Goal: Information Seeking & Learning: Learn about a topic

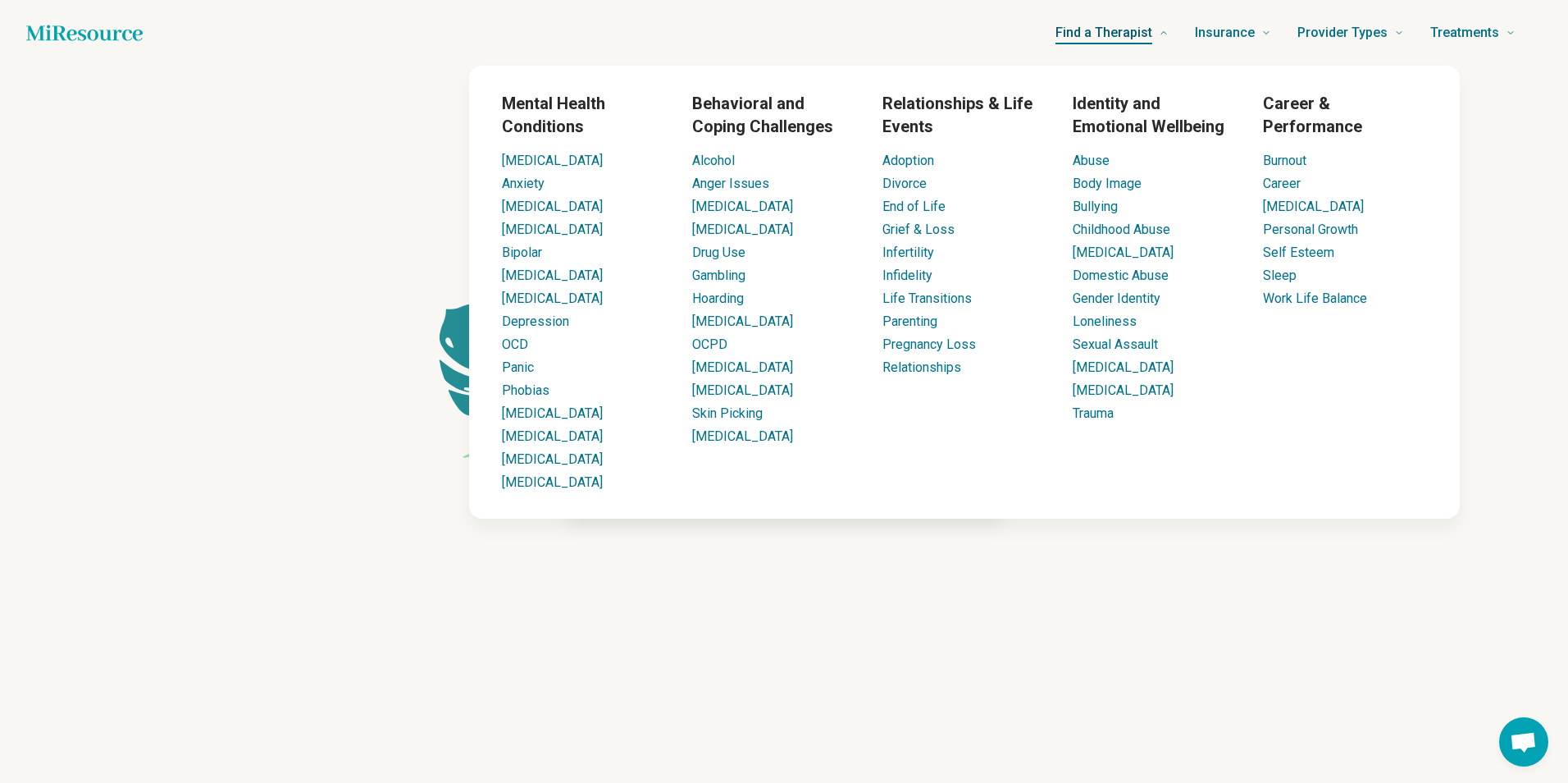
click at [1128, 43] on span "Find a Therapist" at bounding box center [1104, 32] width 97 height 23
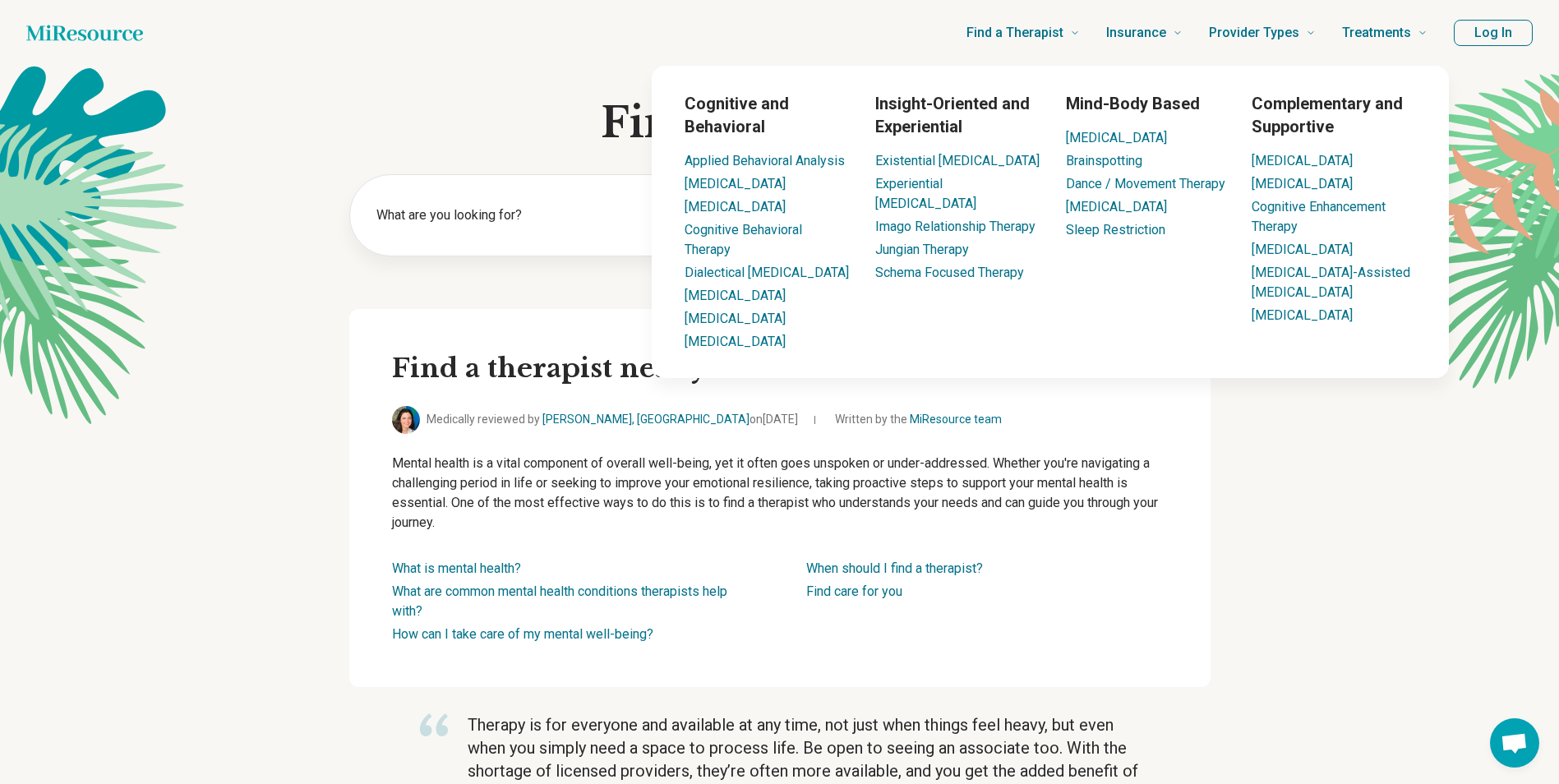
click at [1478, 36] on button "Log In" at bounding box center [1493, 32] width 79 height 27
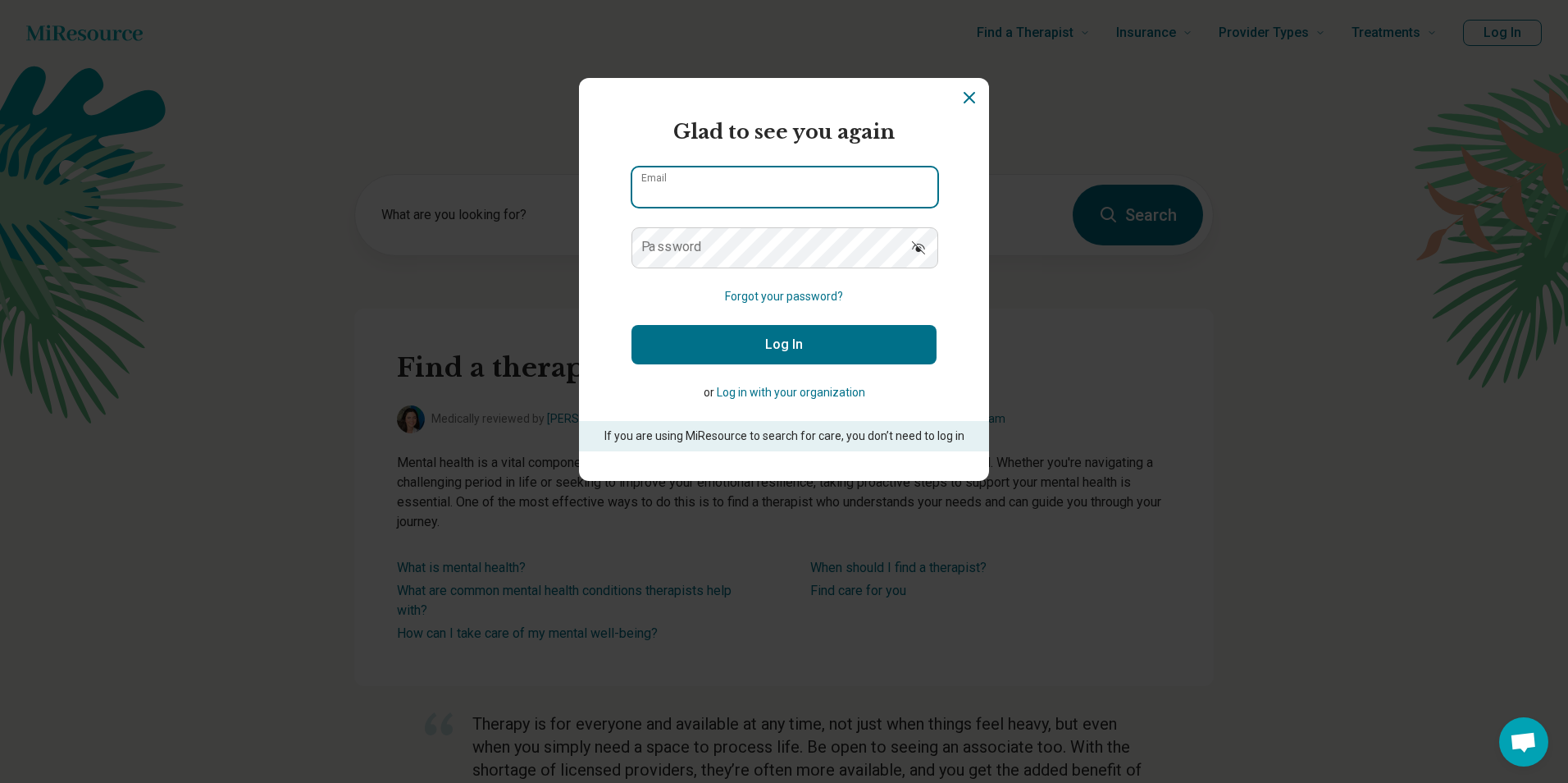
type input "**********"
click at [836, 335] on button "Log In" at bounding box center [784, 345] width 305 height 39
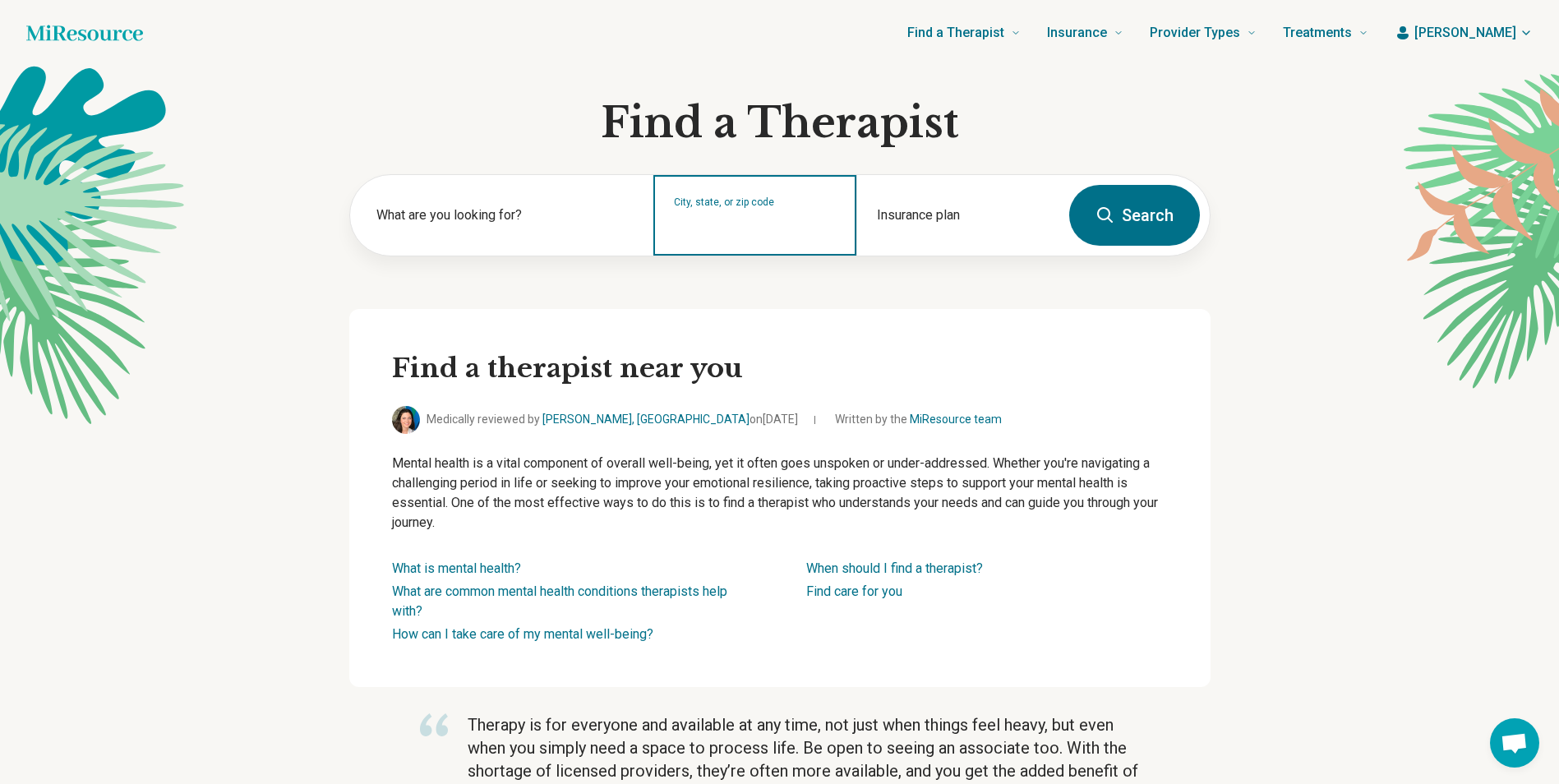
click at [724, 237] on div "City, state, or zip code" at bounding box center [755, 215] width 203 height 81
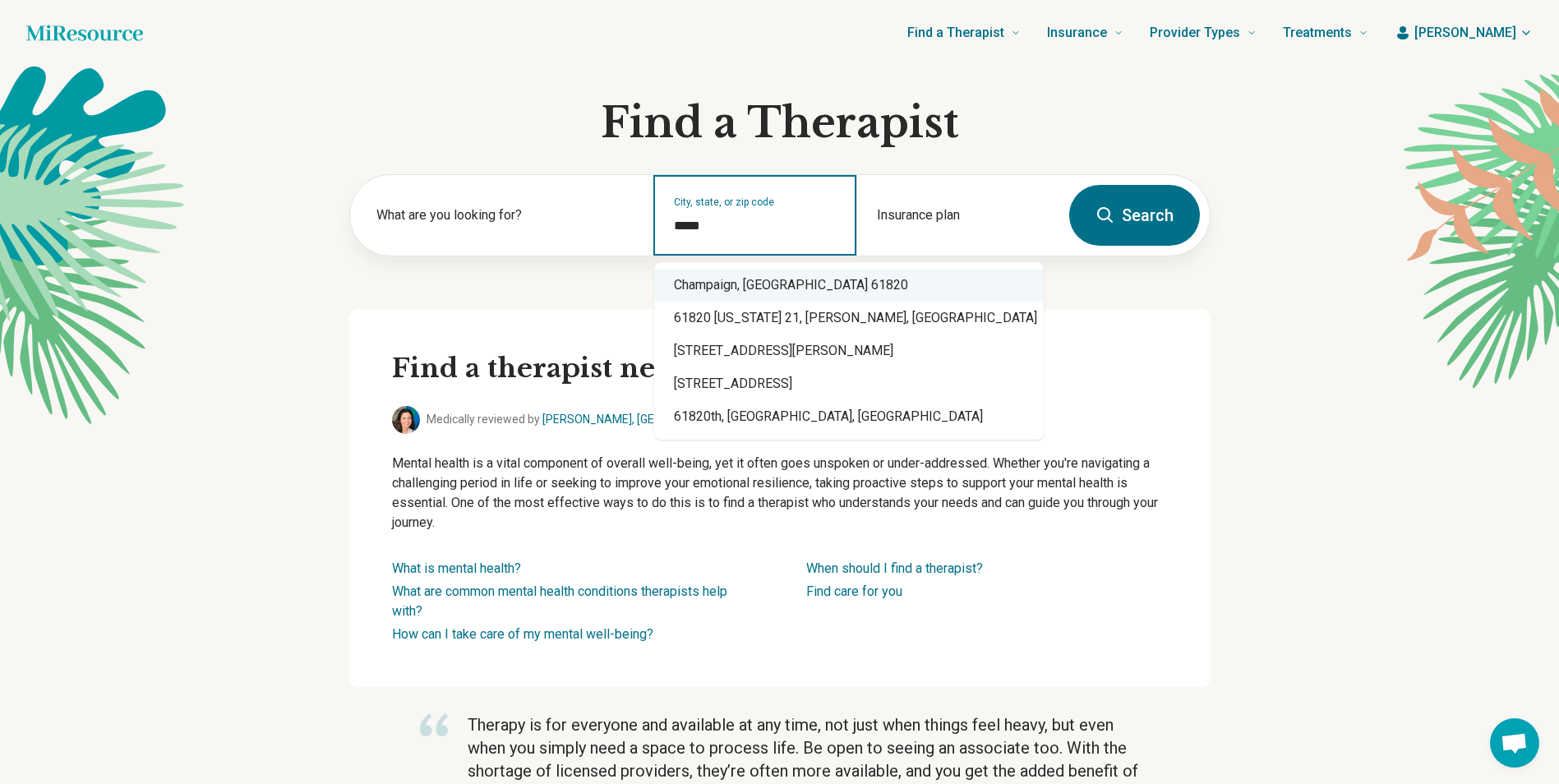
click at [747, 295] on div "Champaign, IL 61820" at bounding box center [849, 284] width 390 height 32
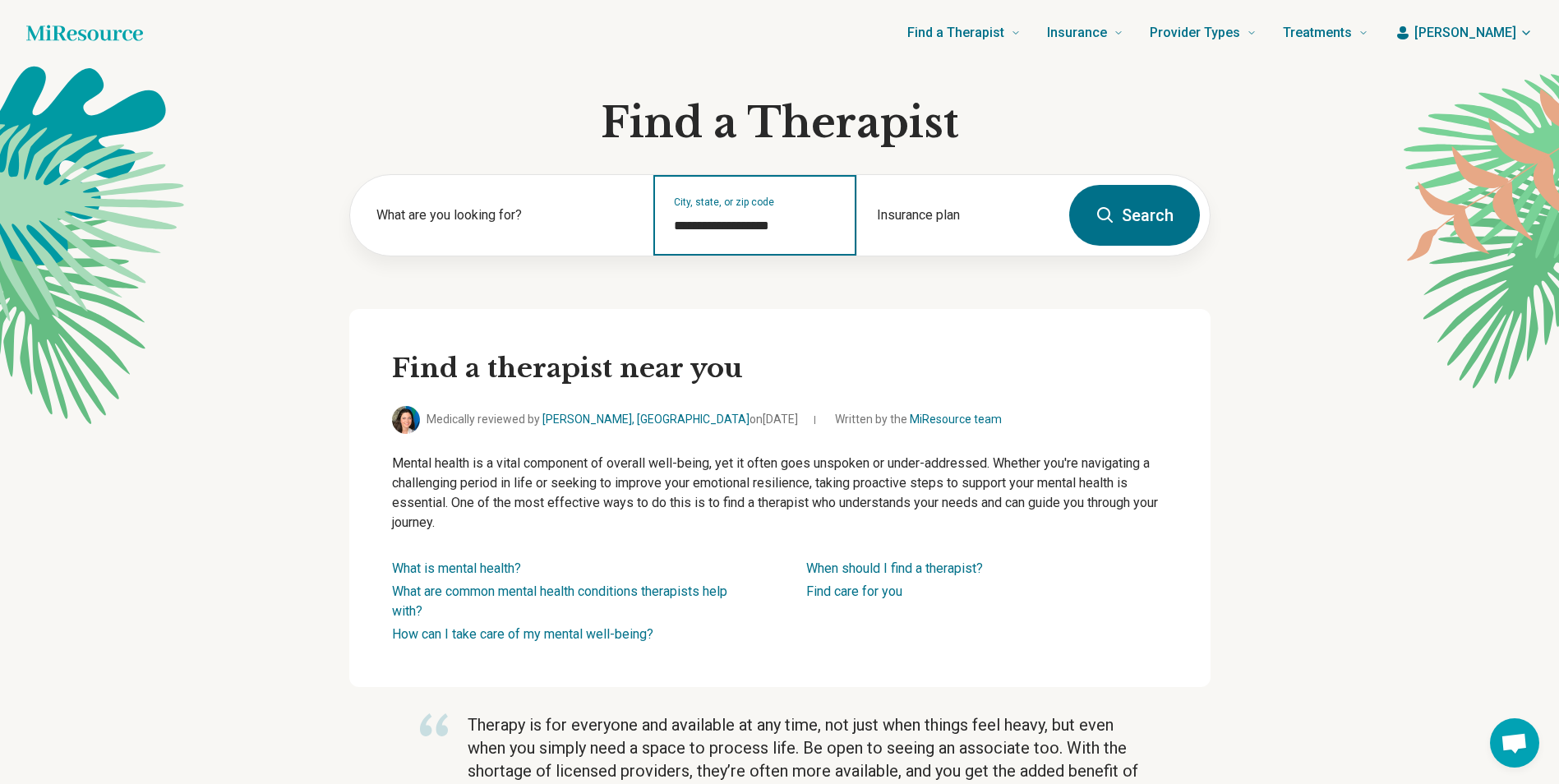
type input "**********"
click at [1115, 205] on button "Search" at bounding box center [1135, 215] width 131 height 61
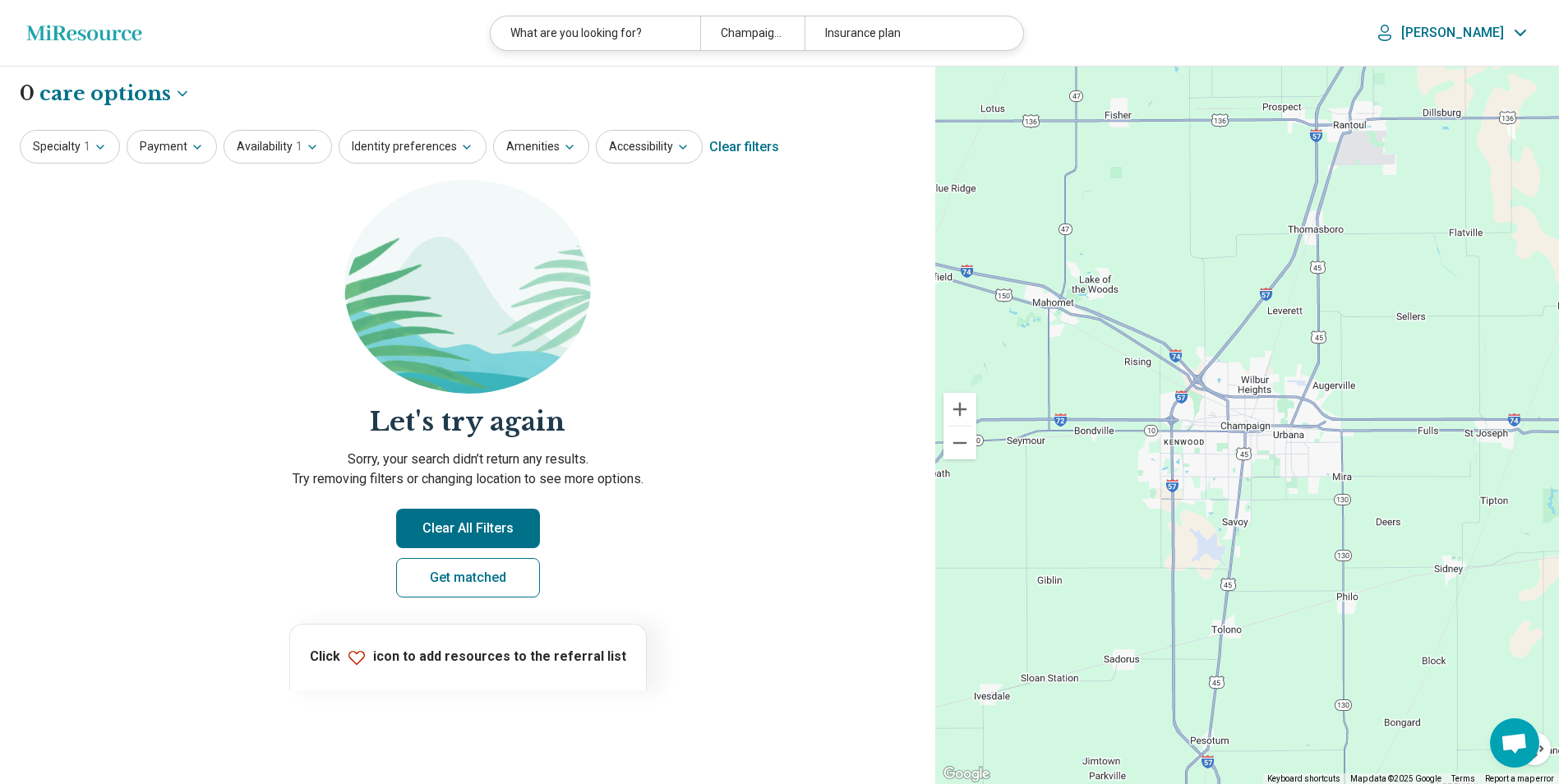
click at [486, 524] on button "Clear All Filters" at bounding box center [468, 528] width 144 height 39
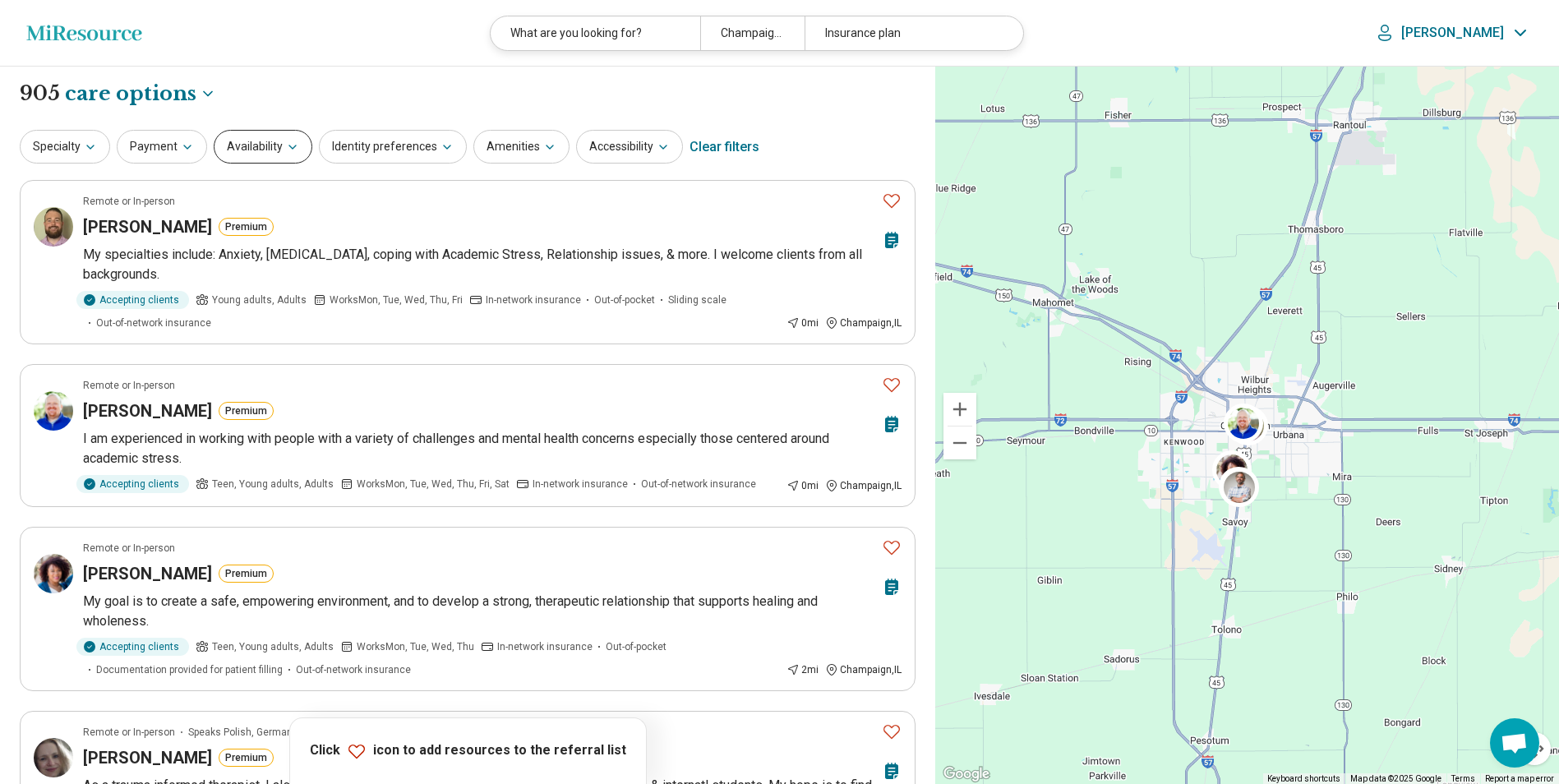
click at [289, 146] on icon "button" at bounding box center [292, 147] width 13 height 13
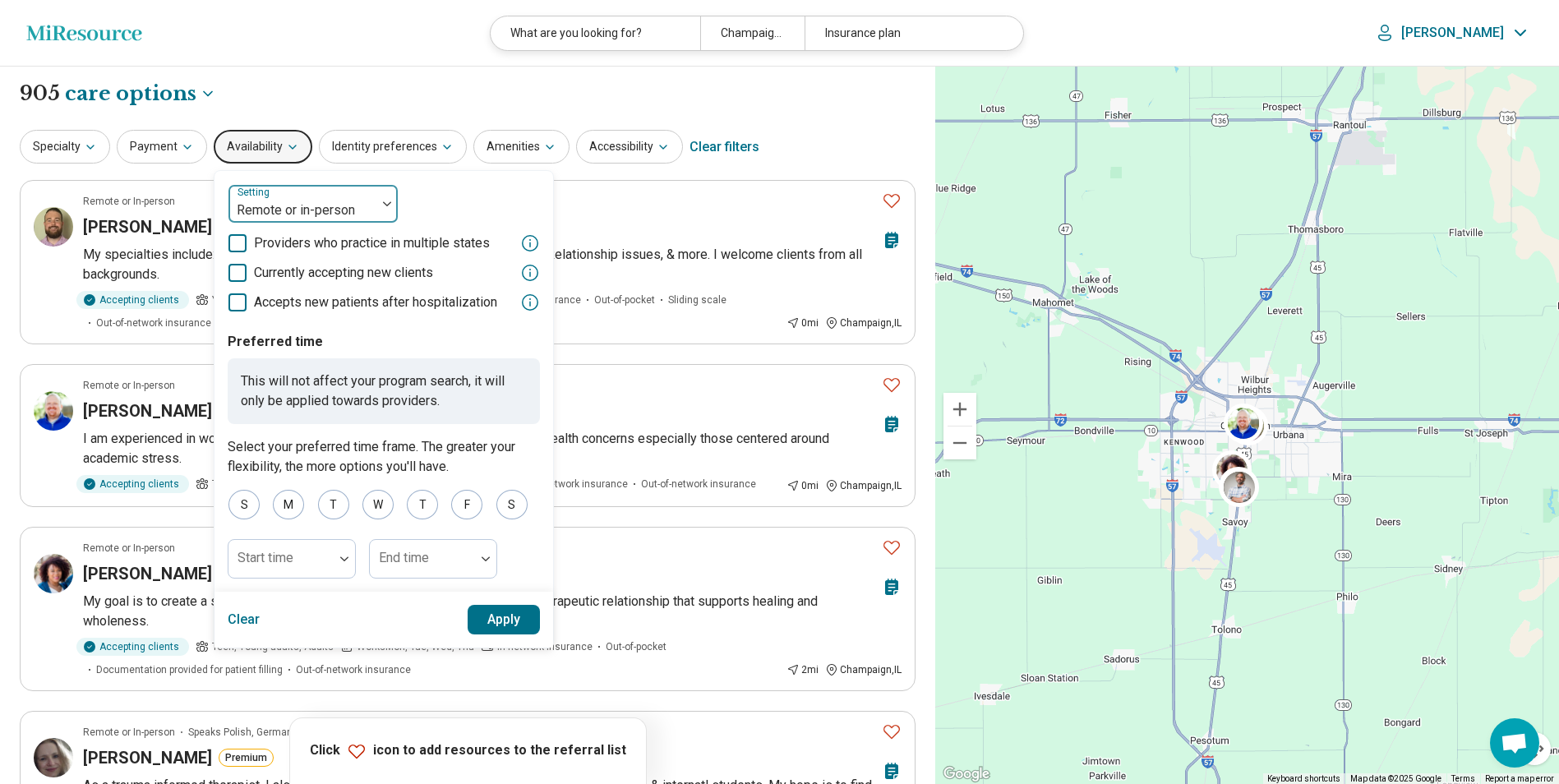
click at [286, 211] on div at bounding box center [302, 210] width 135 height 23
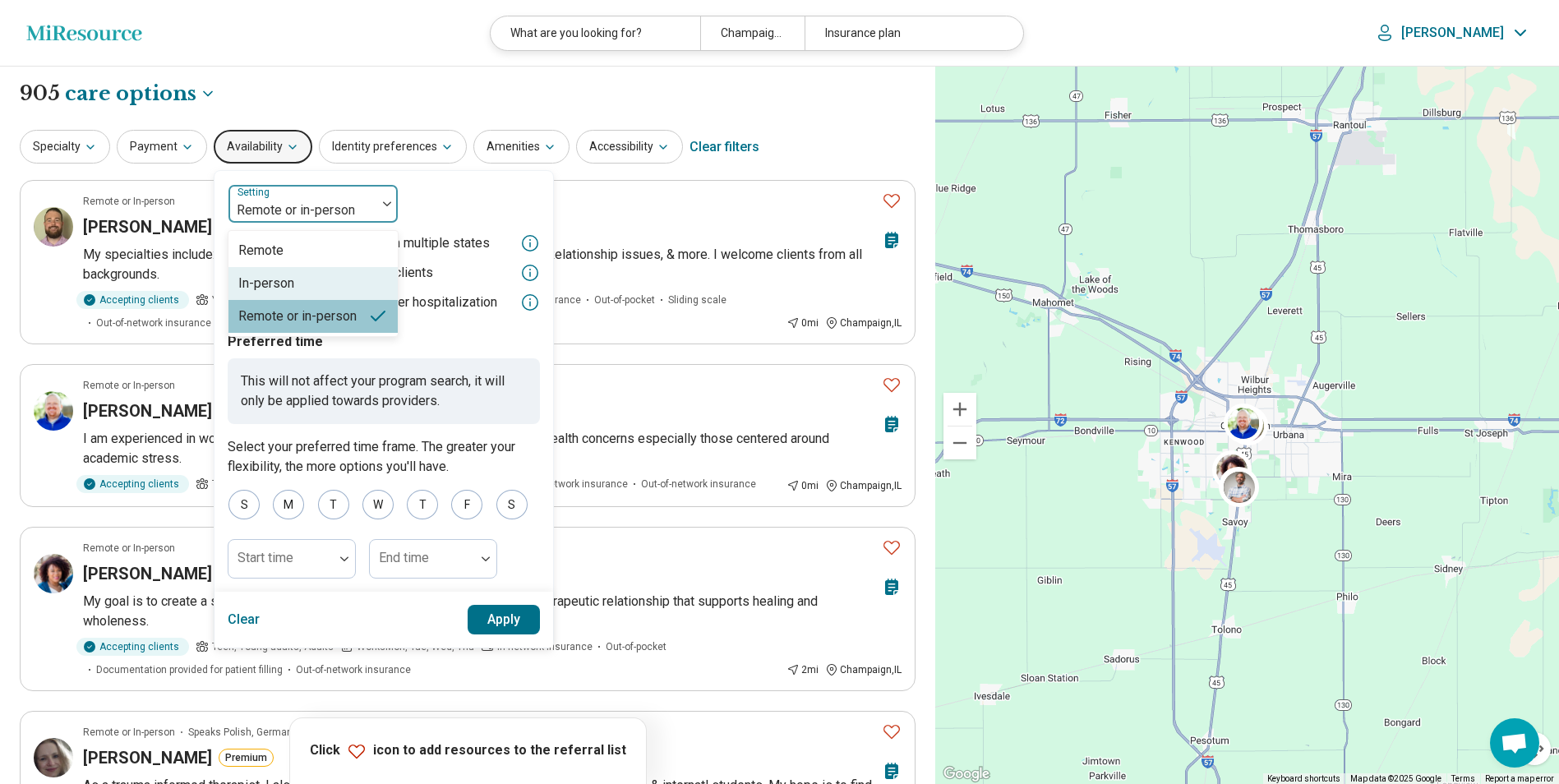
click at [294, 277] on div "In-person" at bounding box center [313, 282] width 169 height 32
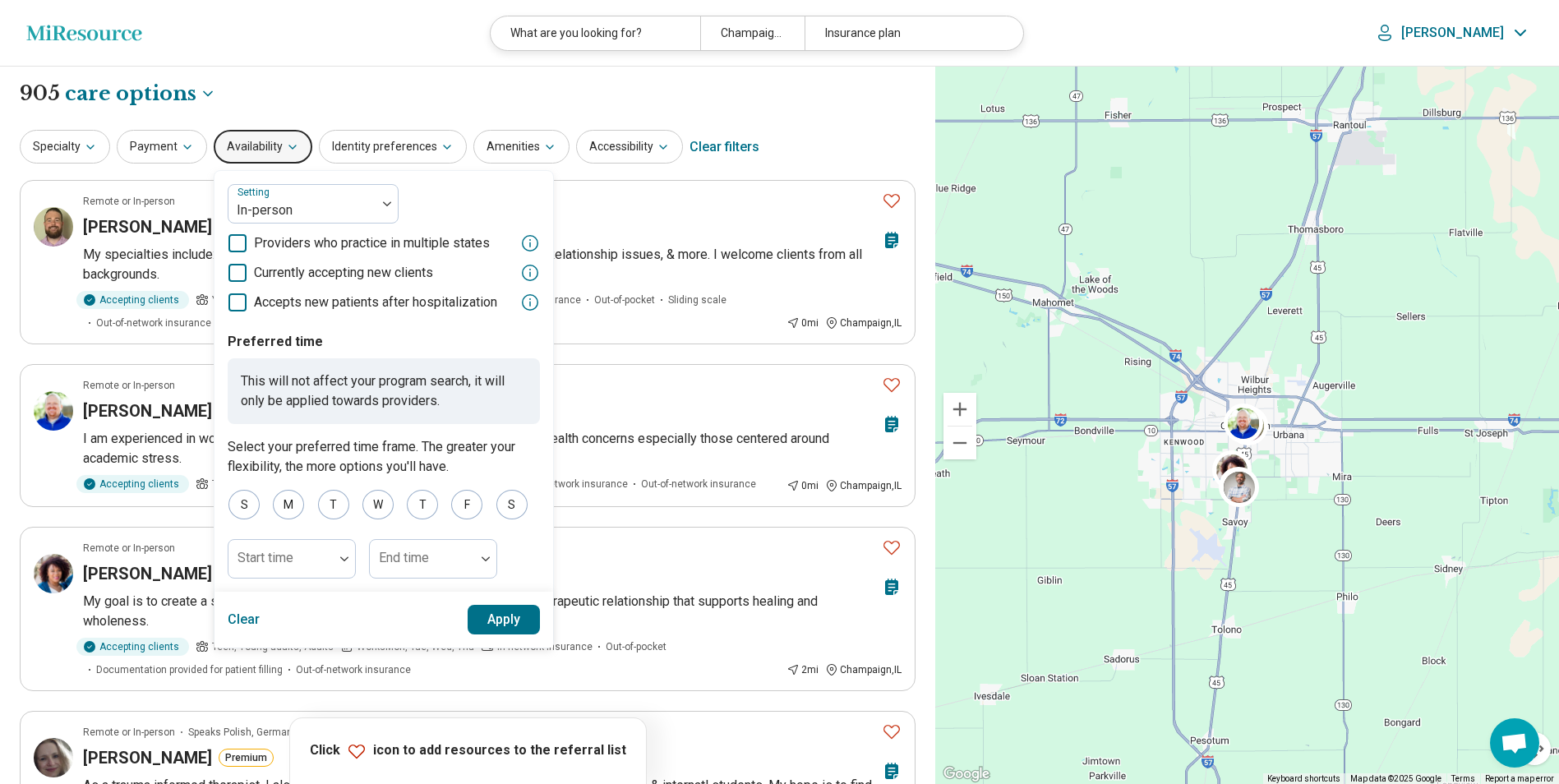
click at [528, 632] on button "Apply" at bounding box center [504, 620] width 73 height 30
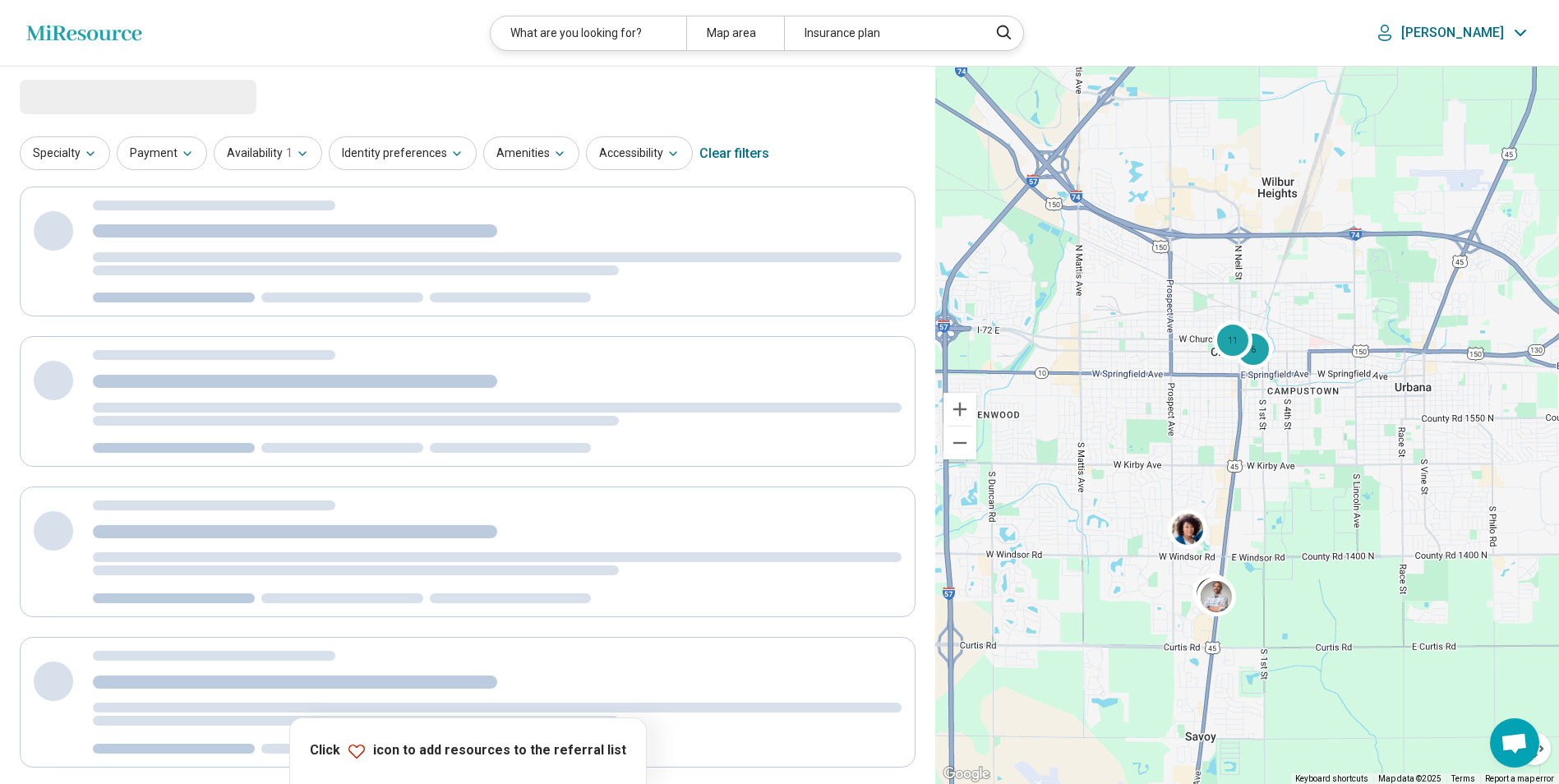
drag, startPoint x: 1292, startPoint y: 641, endPoint x: 1320, endPoint y: 370, distance: 272.4
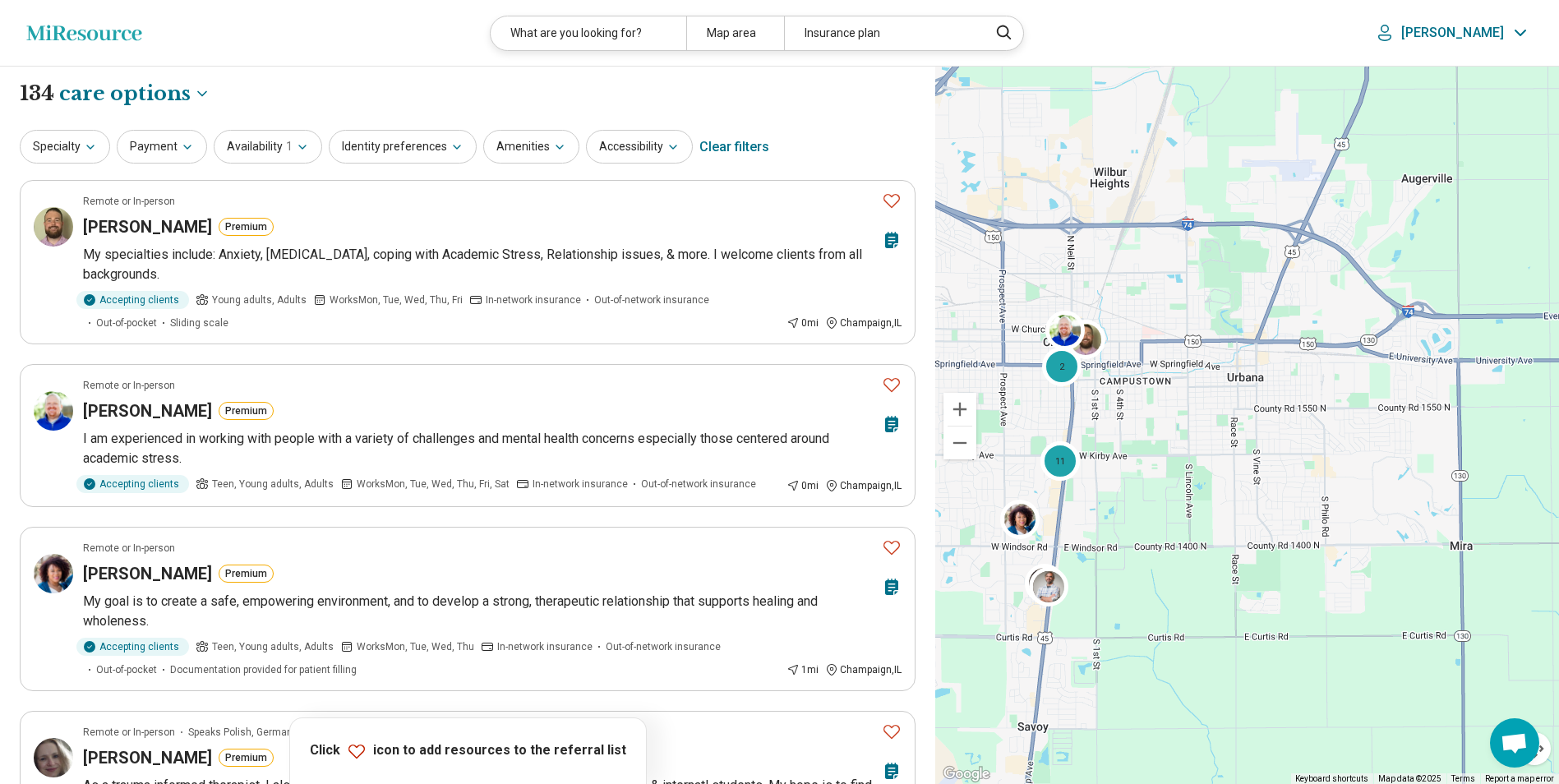
drag, startPoint x: 1339, startPoint y: 501, endPoint x: 1168, endPoint y: 491, distance: 171.3
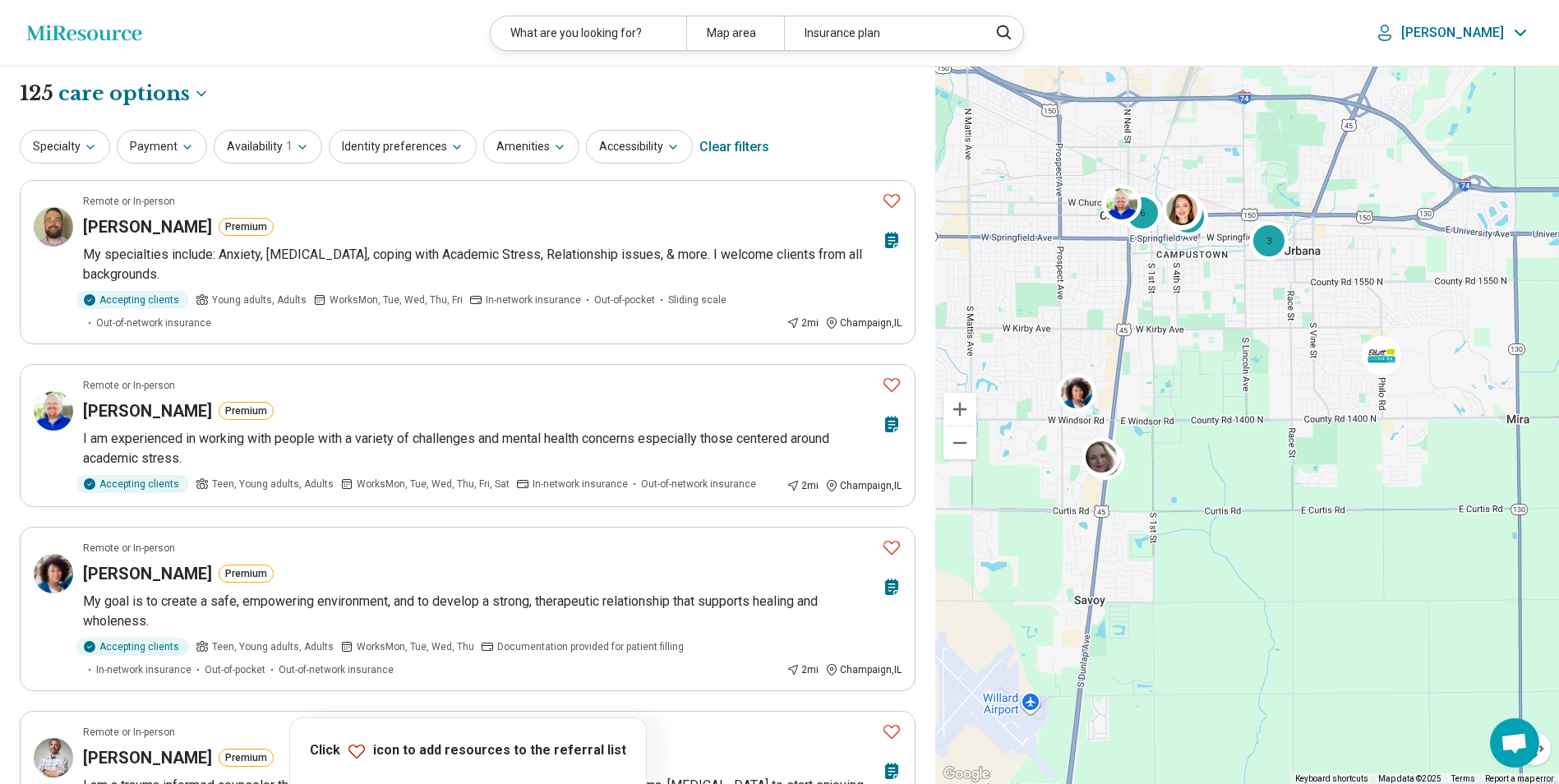
drag, startPoint x: 1159, startPoint y: 598, endPoint x: 1218, endPoint y: 466, distance: 144.6
click at [1218, 466] on div "6 3 3" at bounding box center [1247, 426] width 624 height 718
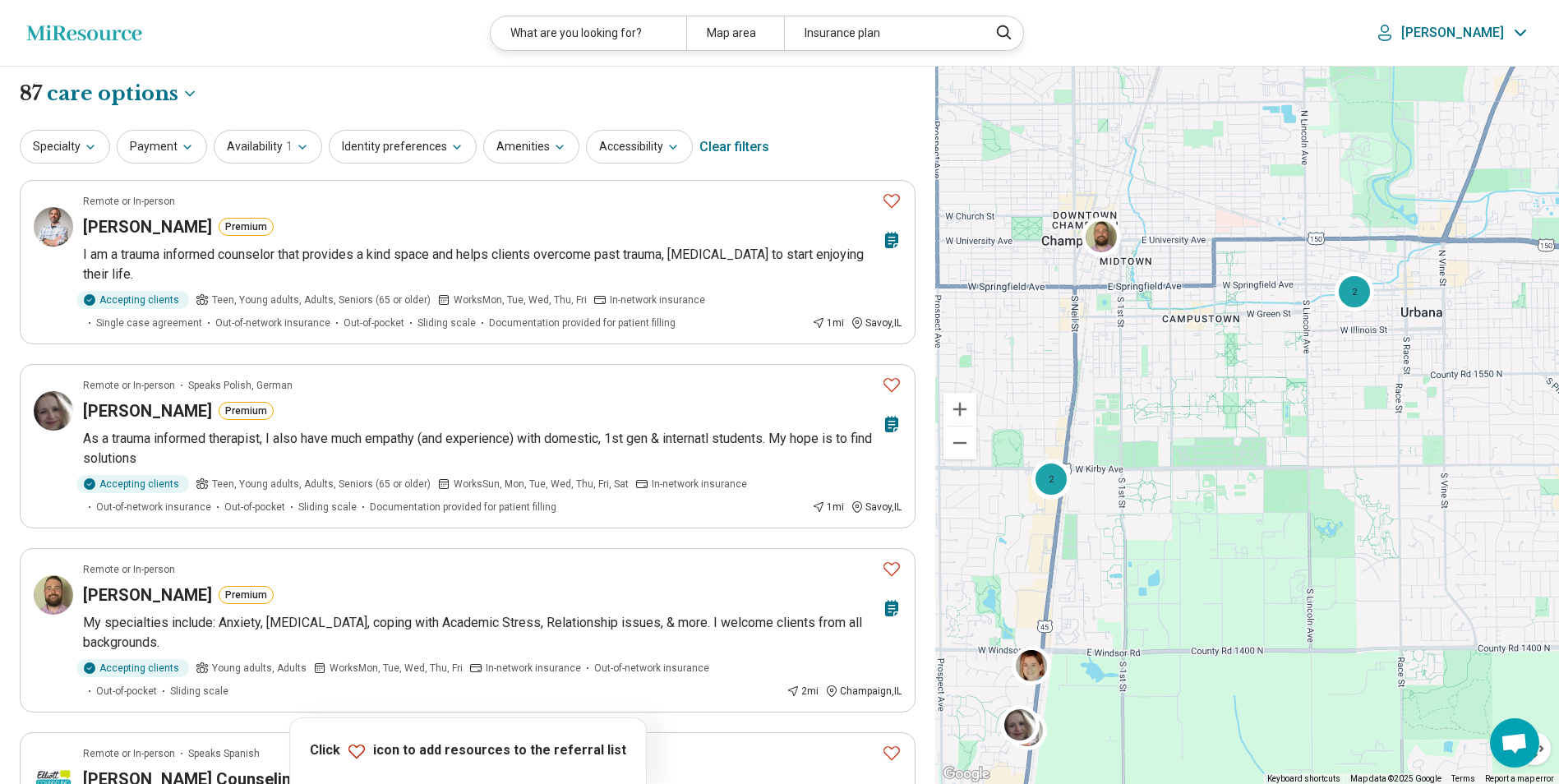
drag, startPoint x: 1211, startPoint y: 393, endPoint x: 1278, endPoint y: 561, distance: 180.9
click at [1278, 561] on div "11 2 2" at bounding box center [1247, 426] width 624 height 718
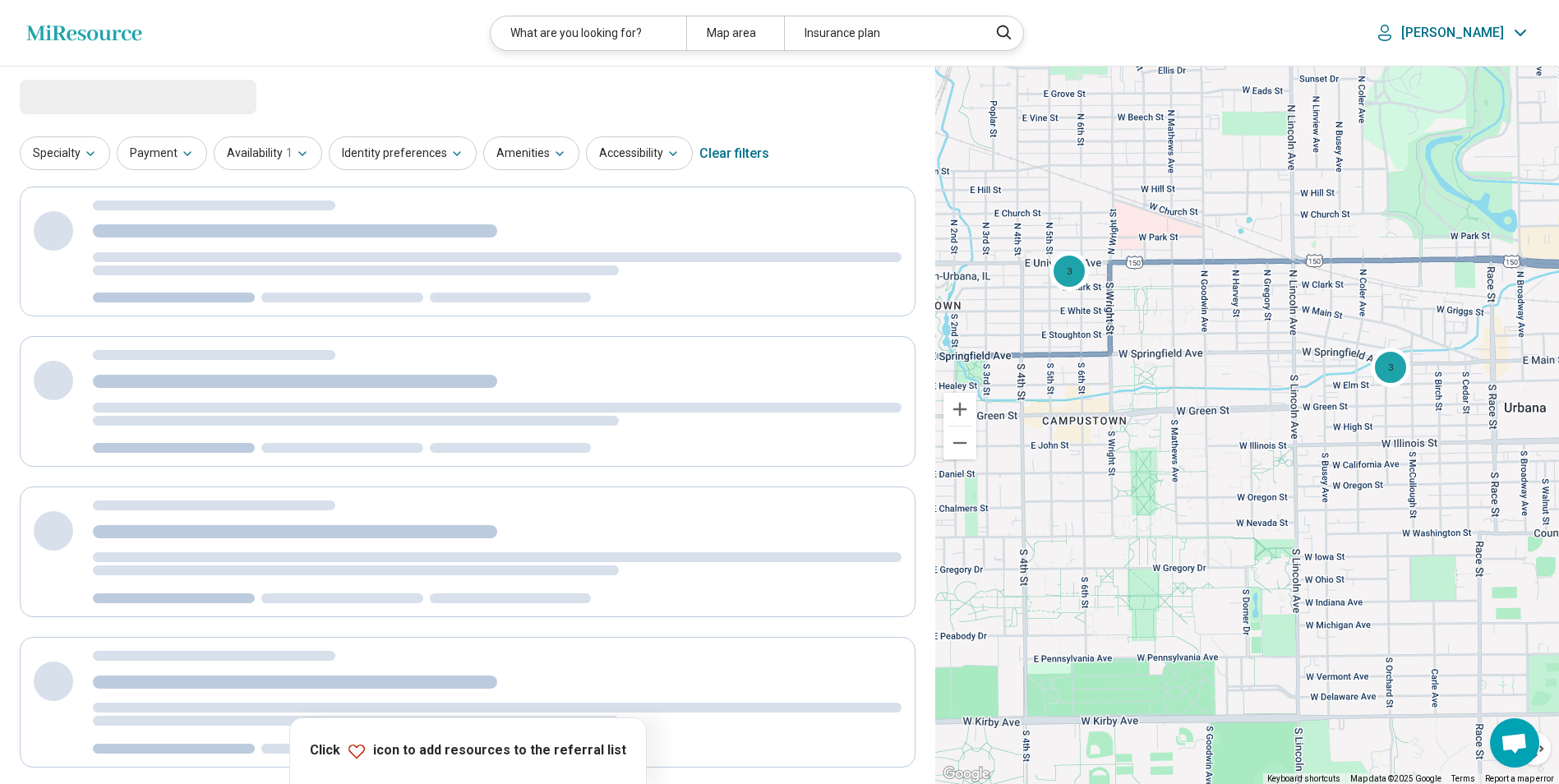
drag, startPoint x: 1183, startPoint y: 280, endPoint x: 1226, endPoint y: 394, distance: 121.8
click at [1226, 394] on div "3 3 9" at bounding box center [1247, 426] width 624 height 718
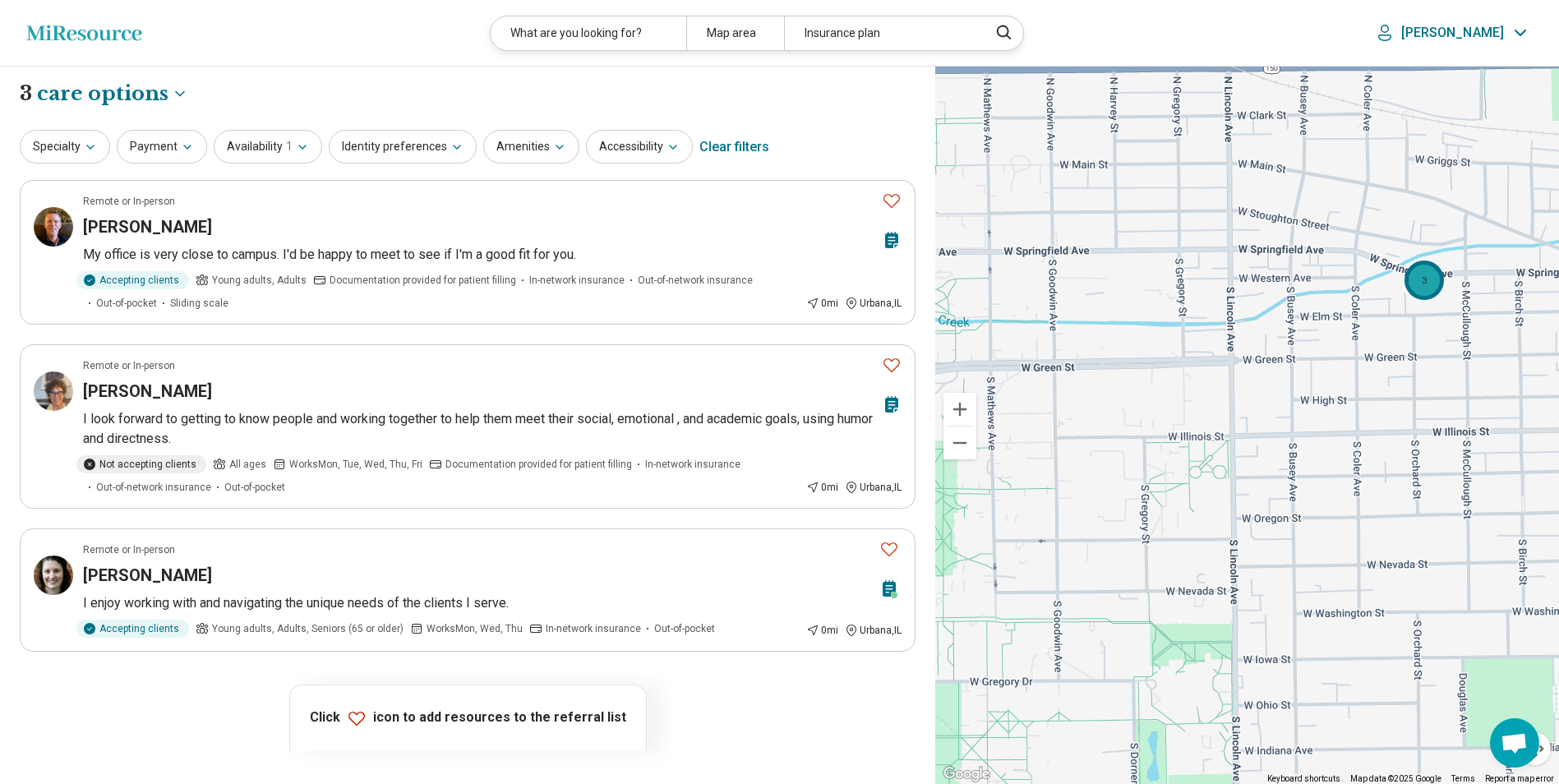
click at [1436, 285] on div "3" at bounding box center [1424, 280] width 39 height 39
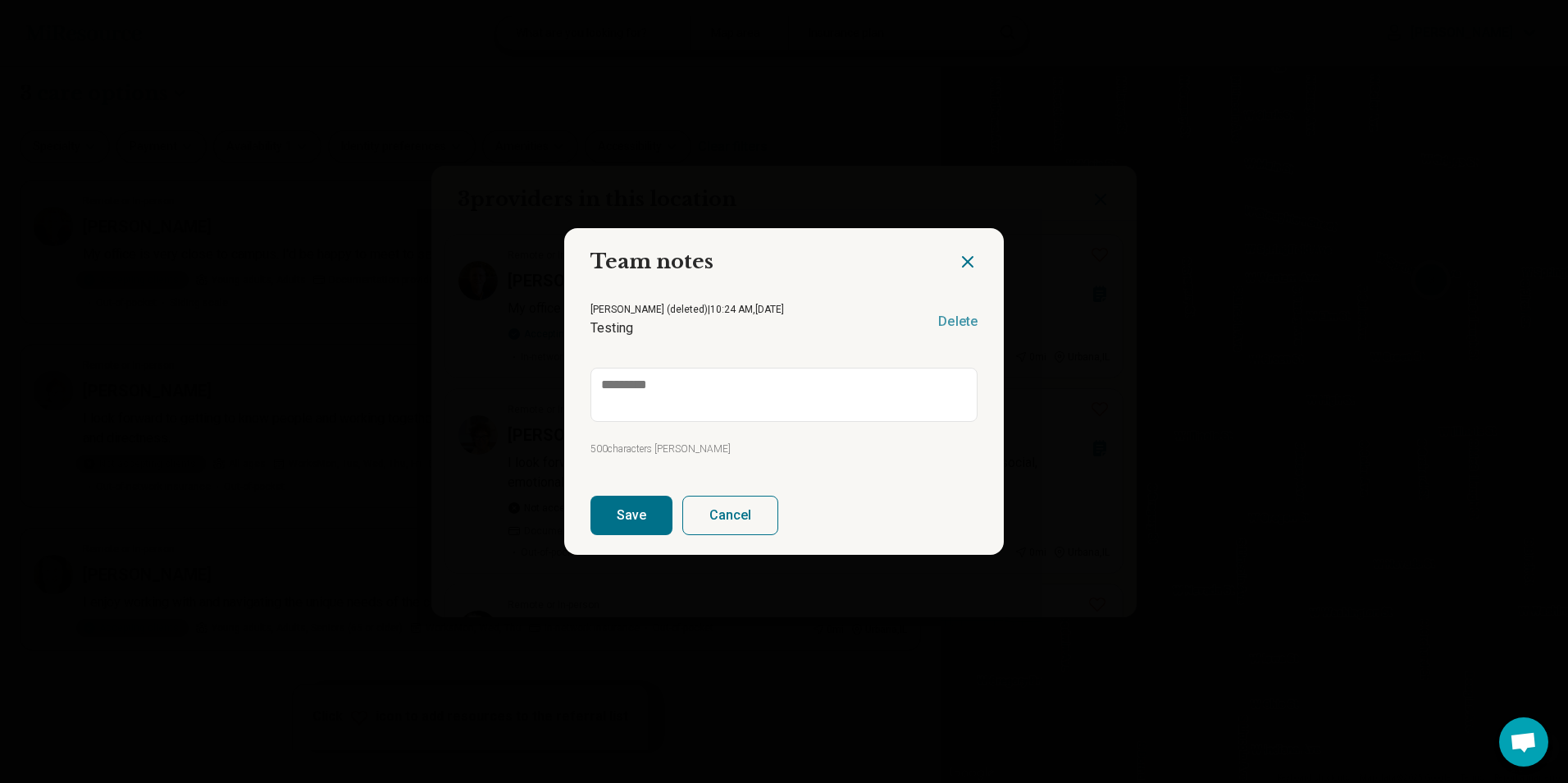
click at [958, 260] on icon "Close dialog" at bounding box center [968, 261] width 20 height 20
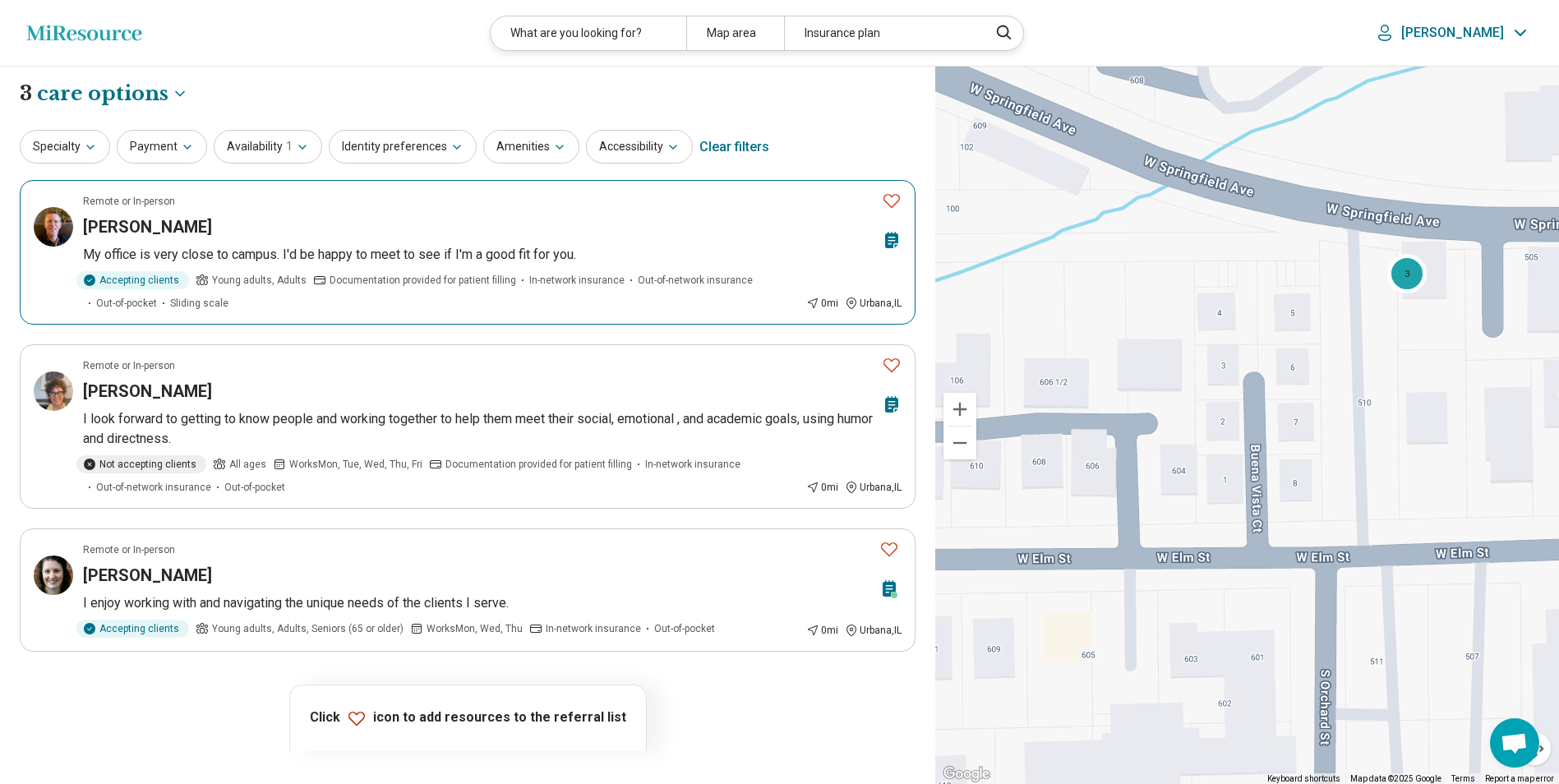
click at [232, 222] on div "Timothy Shea" at bounding box center [478, 226] width 792 height 23
click at [423, 393] on div "Joanna Kling" at bounding box center [478, 391] width 792 height 23
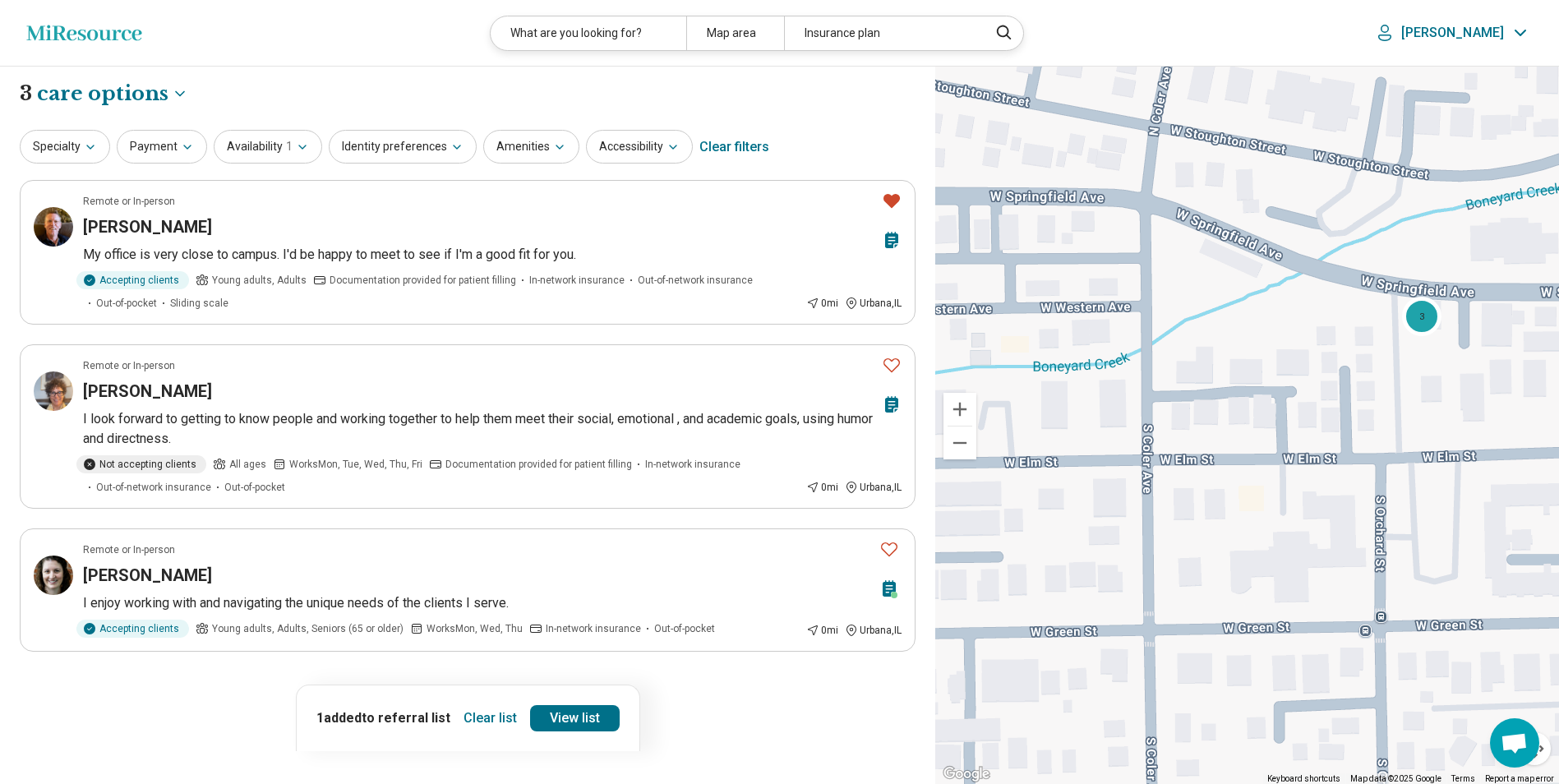
drag, startPoint x: 1238, startPoint y: 470, endPoint x: 1309, endPoint y: 423, distance: 85.1
click at [1308, 423] on div "3" at bounding box center [1247, 426] width 624 height 718
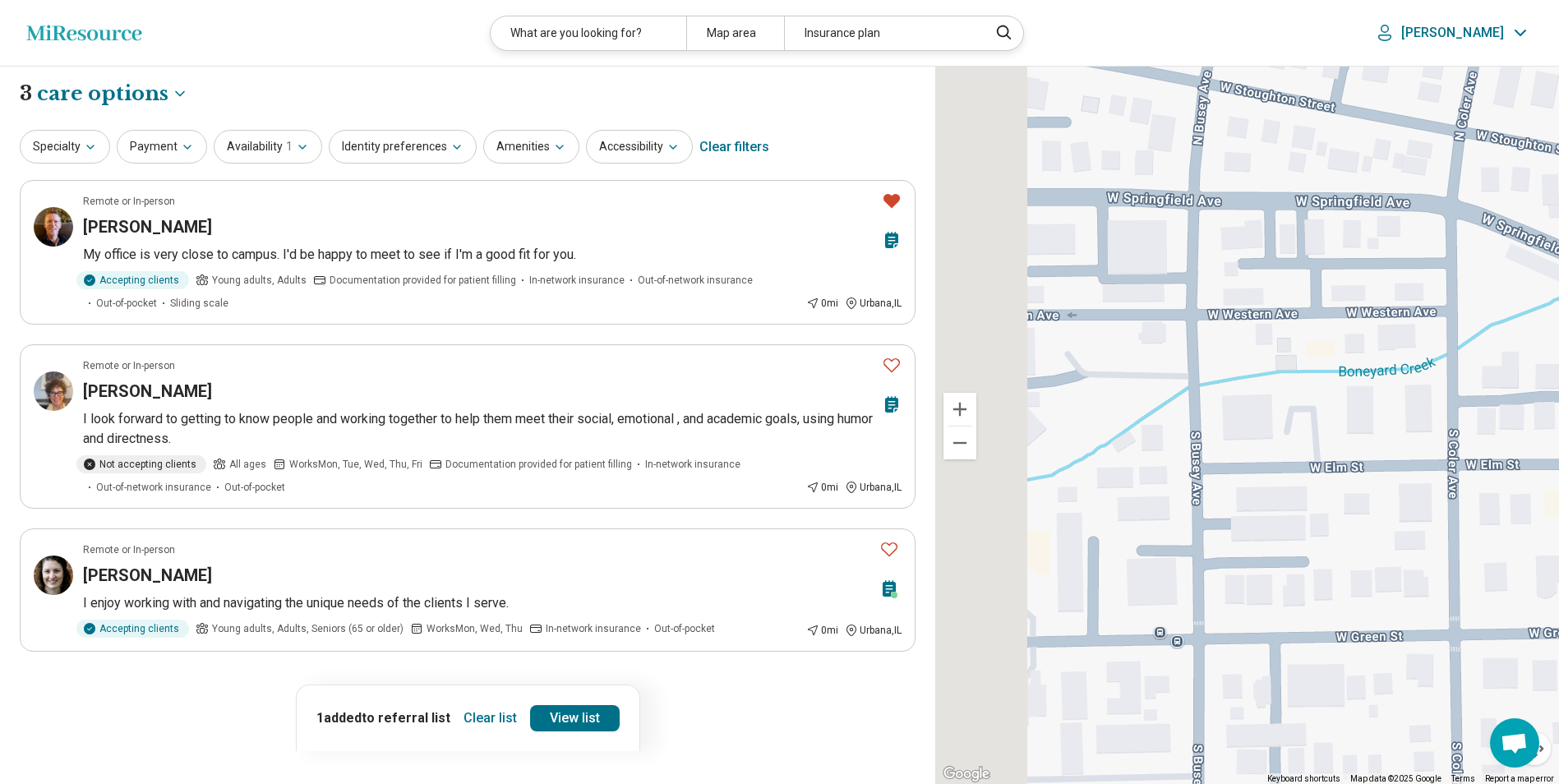
drag, startPoint x: 1170, startPoint y: 452, endPoint x: 1392, endPoint y: 514, distance: 230.5
click at [1387, 532] on div "3" at bounding box center [1247, 426] width 624 height 718
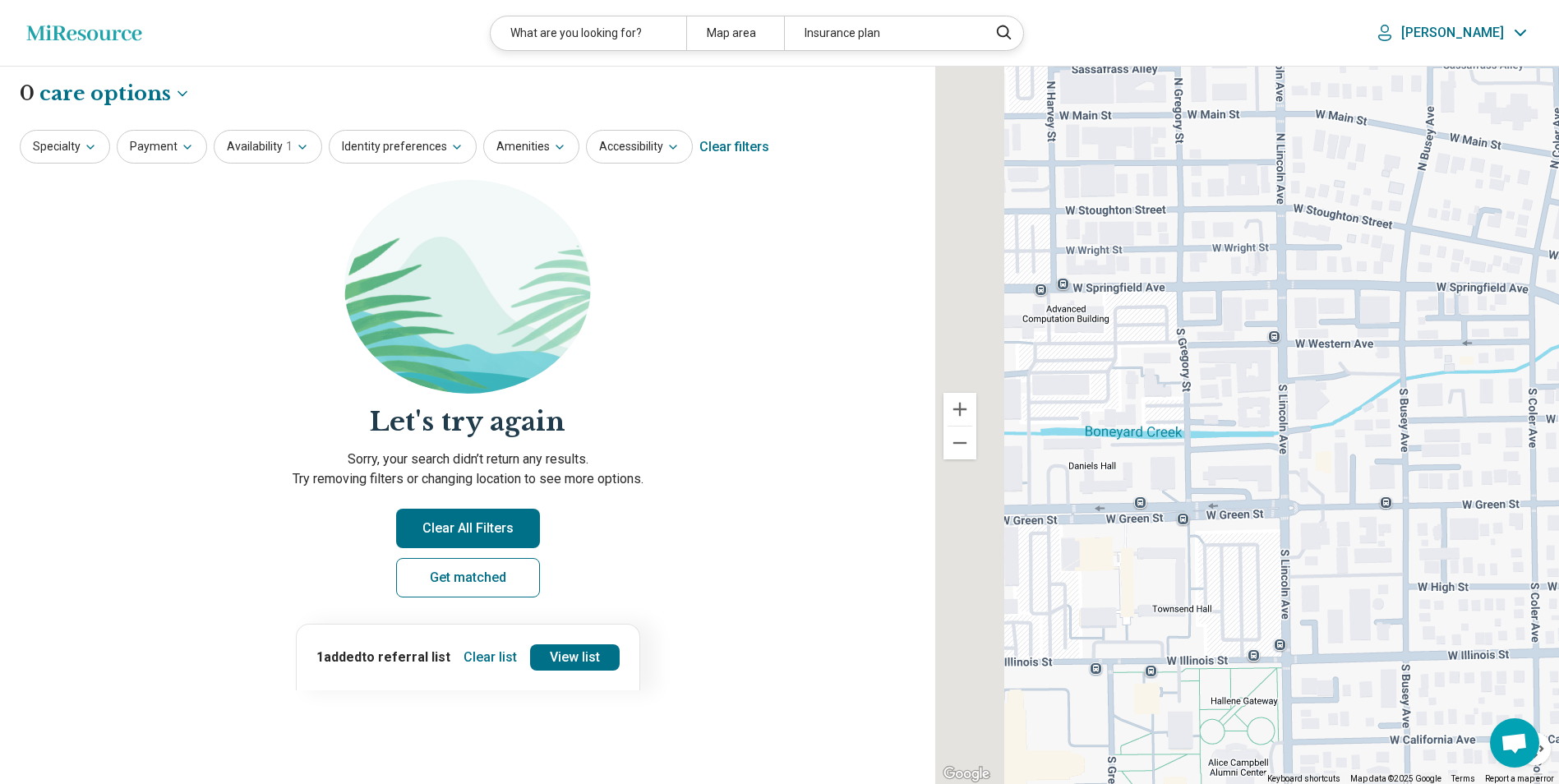
drag, startPoint x: 1332, startPoint y: 388, endPoint x: 1350, endPoint y: 373, distance: 23.4
click at [1350, 373] on div at bounding box center [1247, 426] width 624 height 718
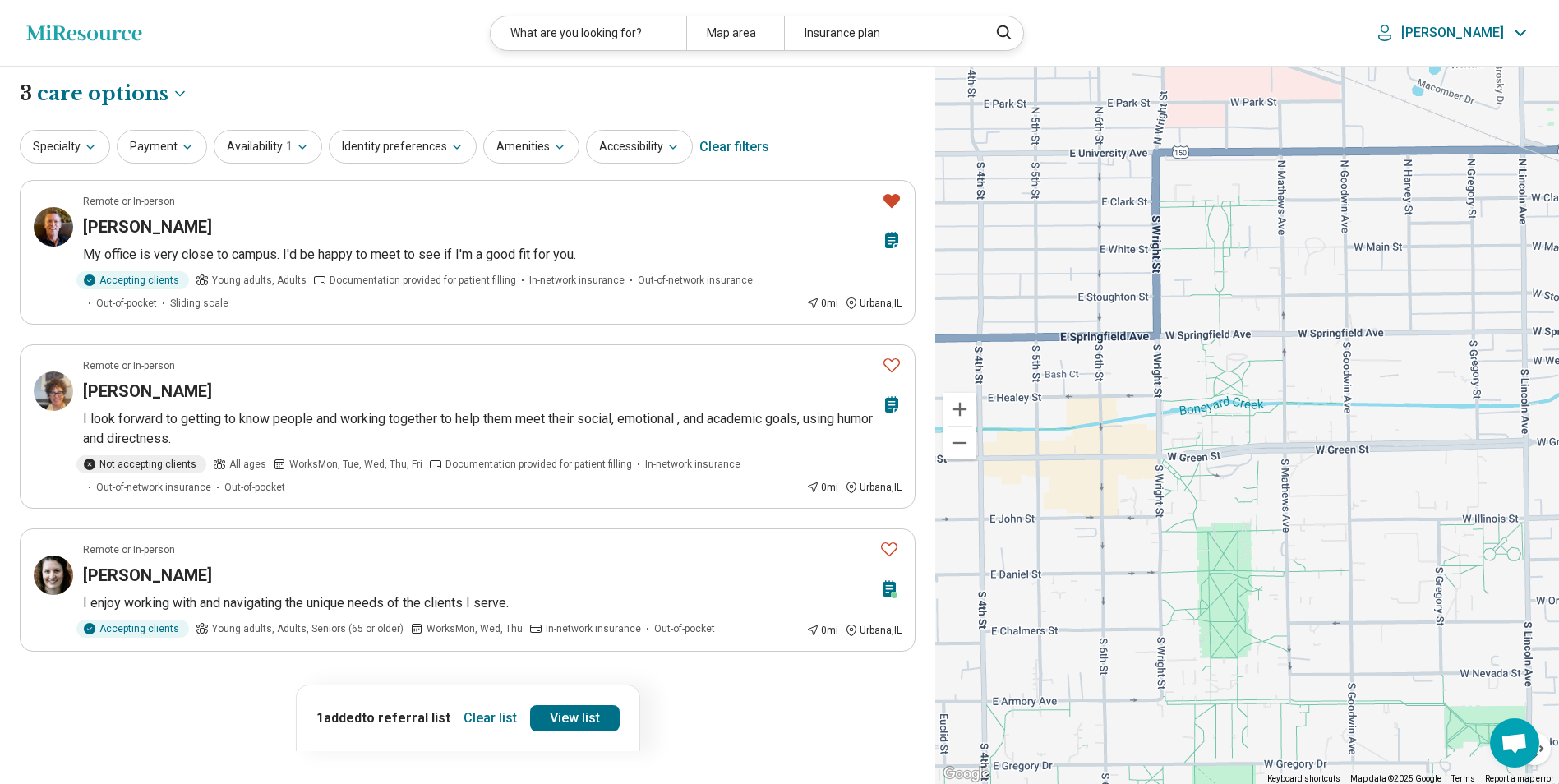
drag, startPoint x: 1264, startPoint y: 449, endPoint x: 1501, endPoint y: 481, distance: 239.2
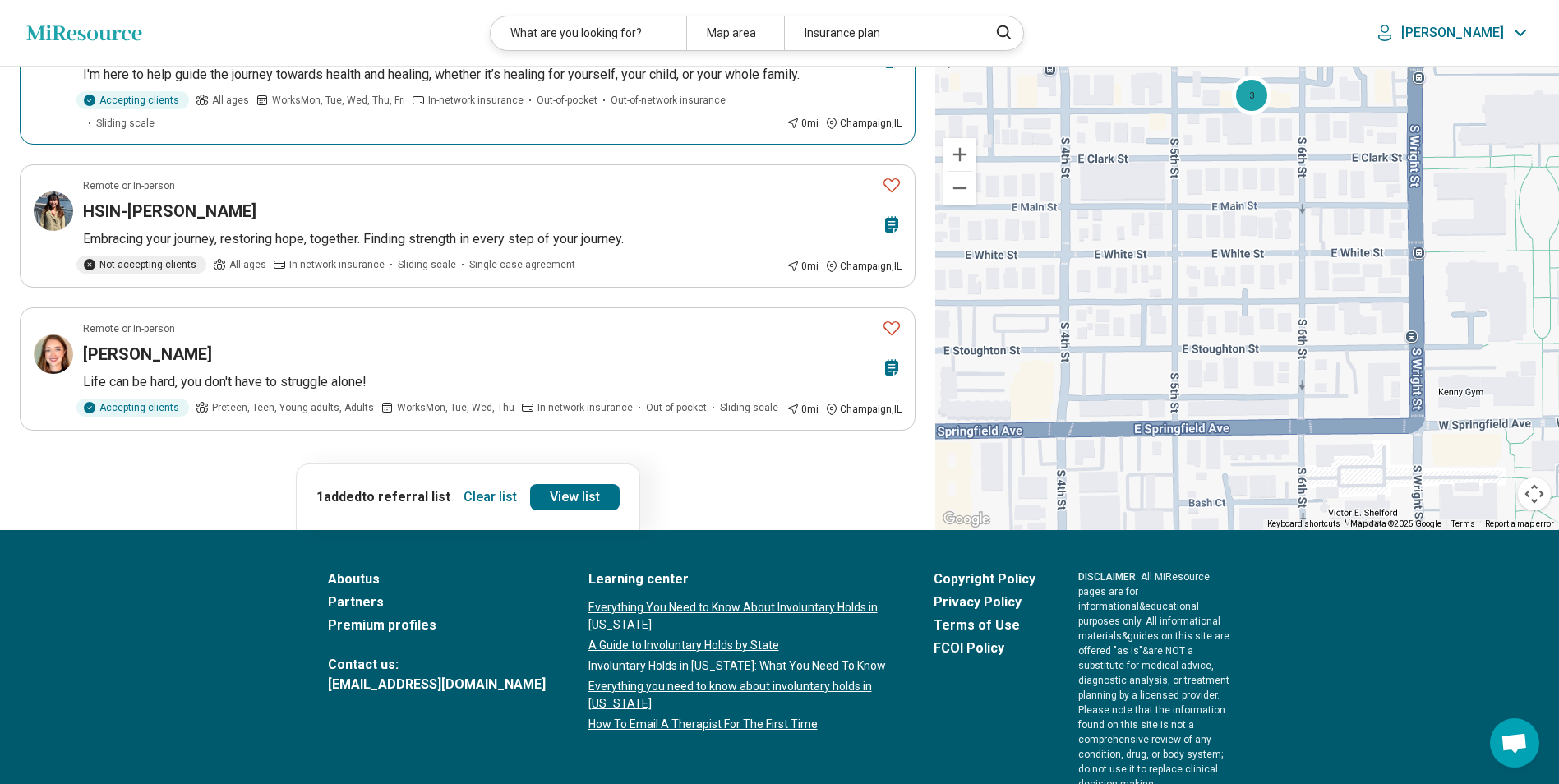
scroll to position [657, 0]
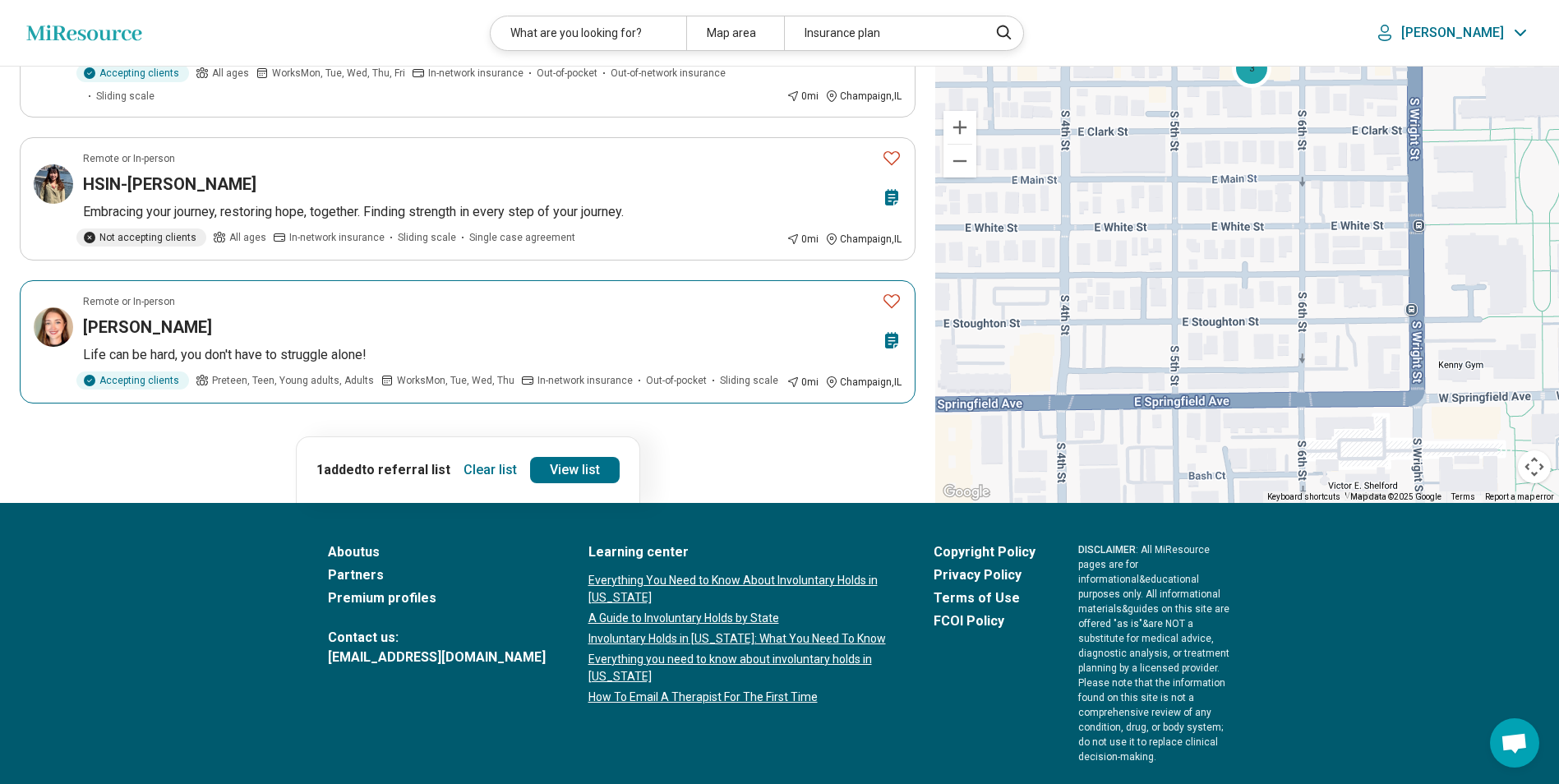
click at [461, 316] on div "Ashley Masengale" at bounding box center [478, 327] width 792 height 23
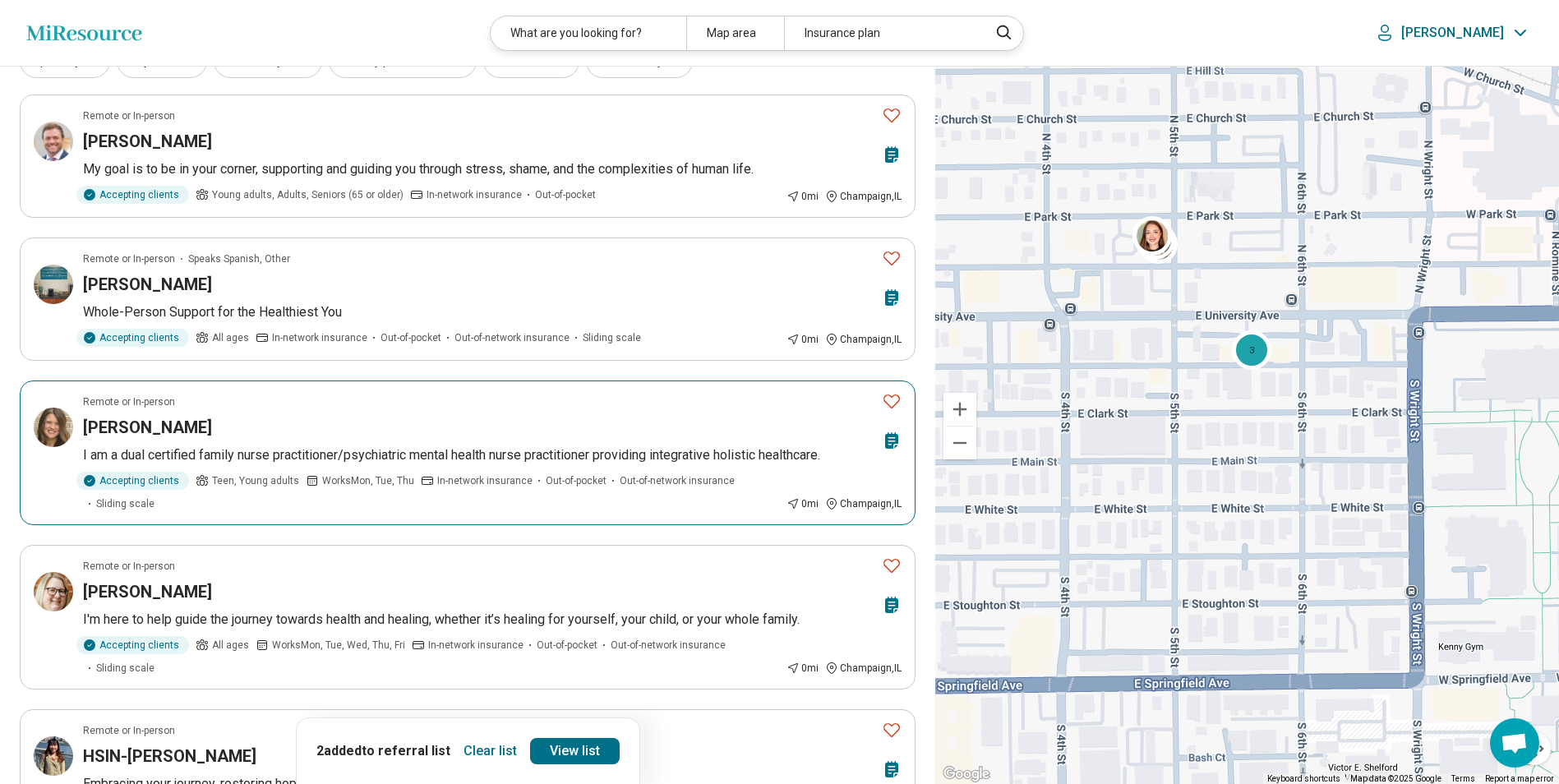
scroll to position [0, 0]
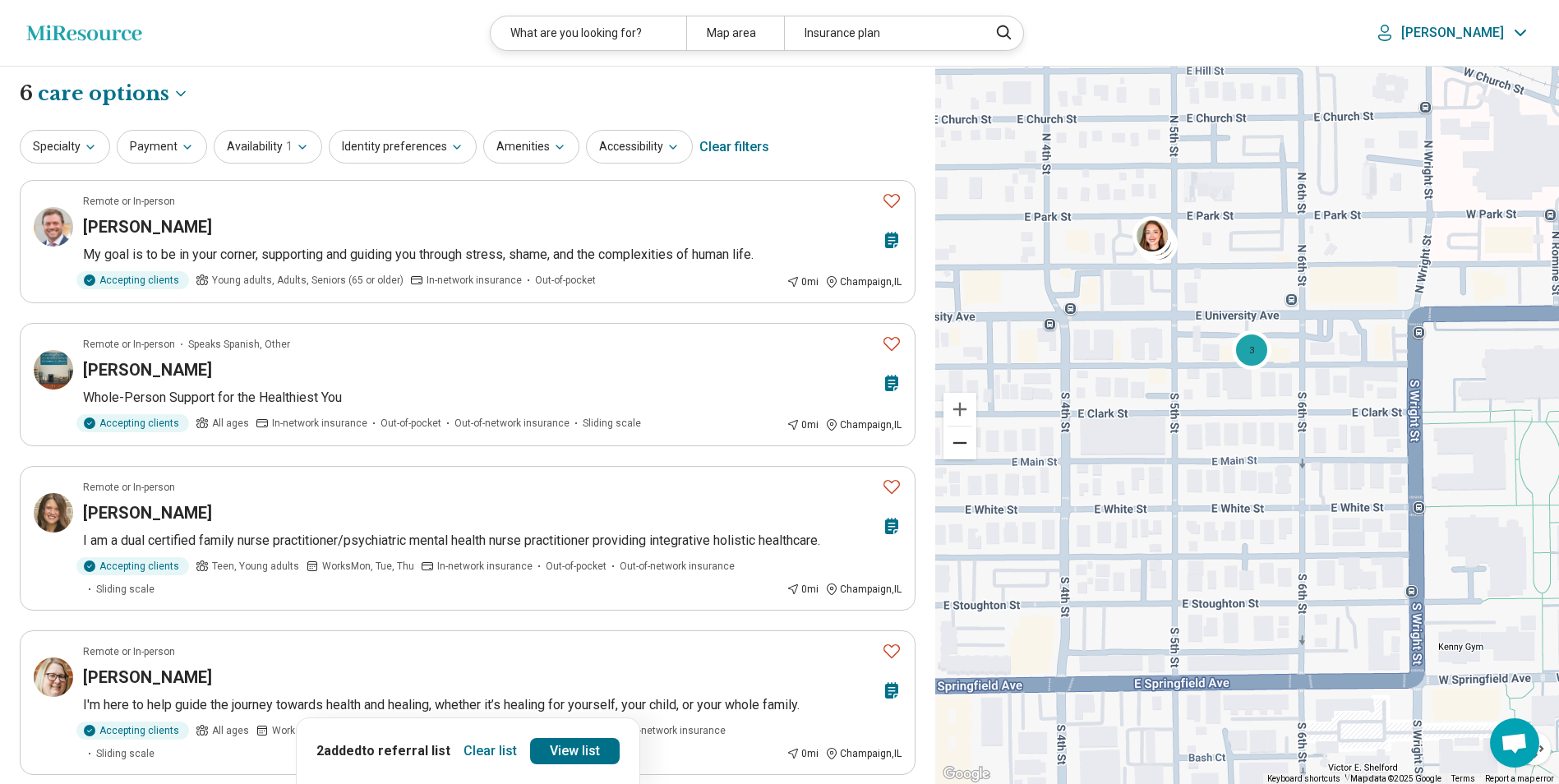
click at [961, 431] on button "Zoom out" at bounding box center [960, 442] width 32 height 32
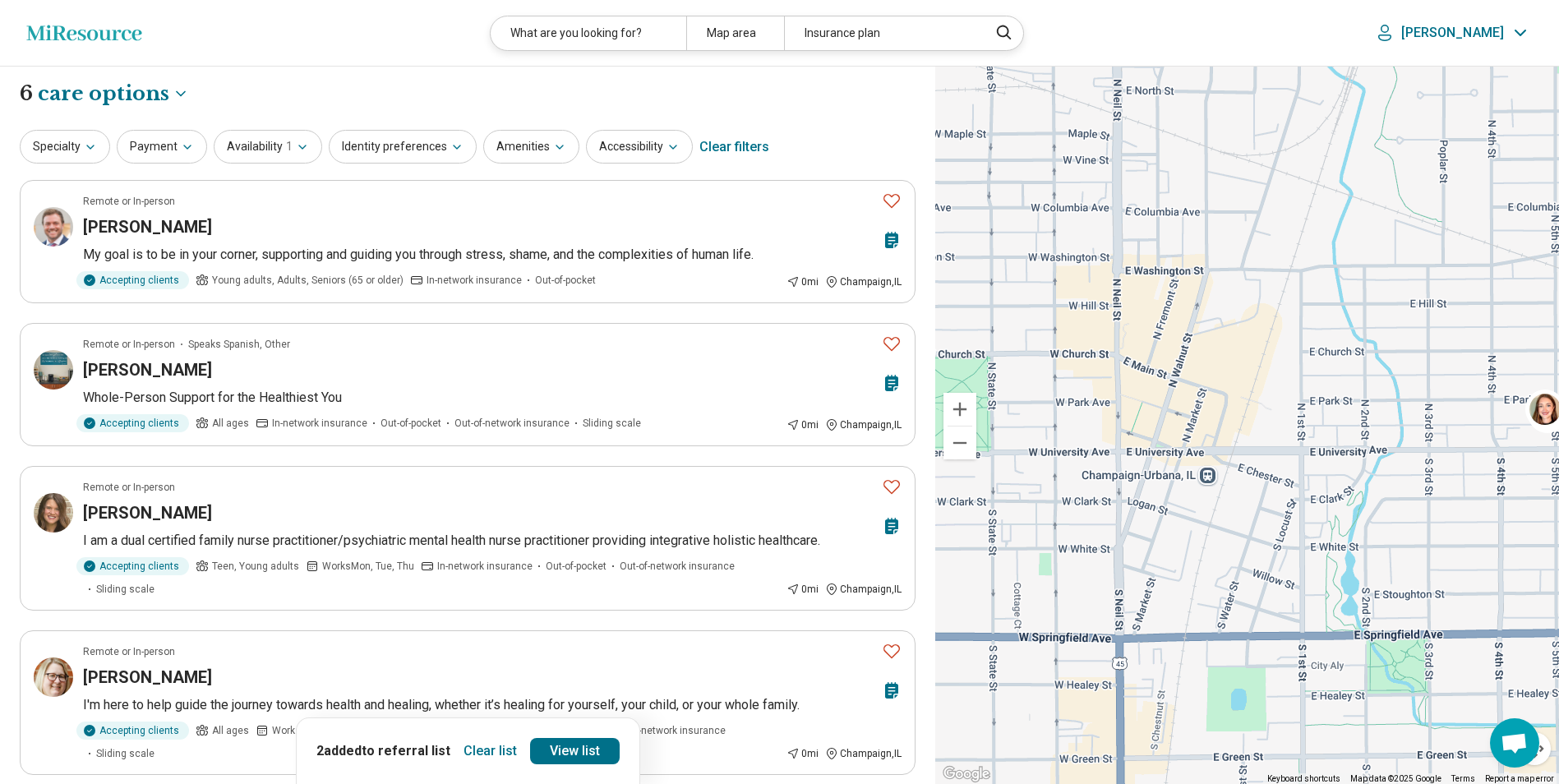
drag, startPoint x: 1224, startPoint y: 393, endPoint x: 1418, endPoint y: 411, distance: 194.8
click at [1446, 418] on div "3" at bounding box center [1247, 426] width 624 height 718
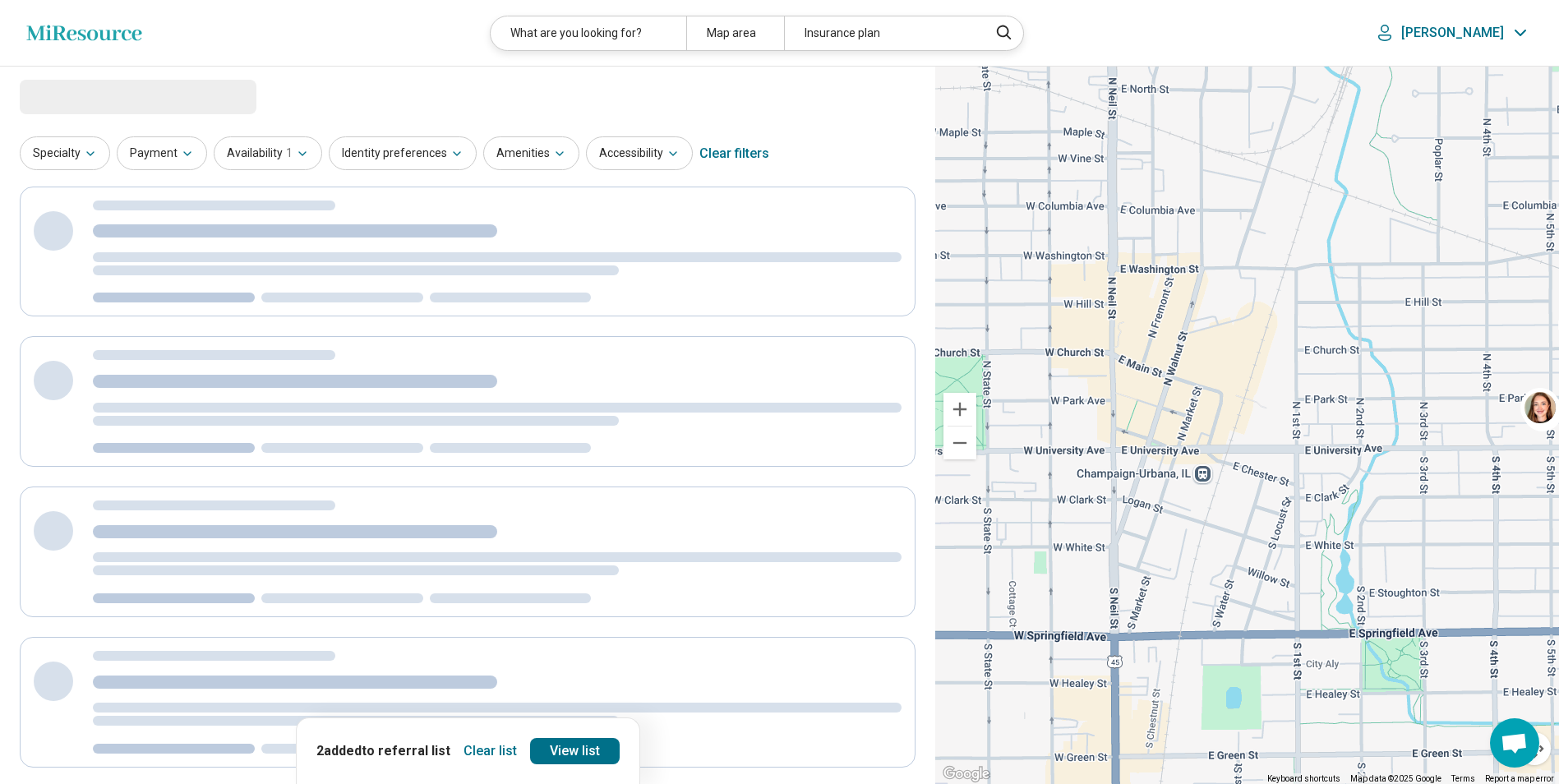
select select "***"
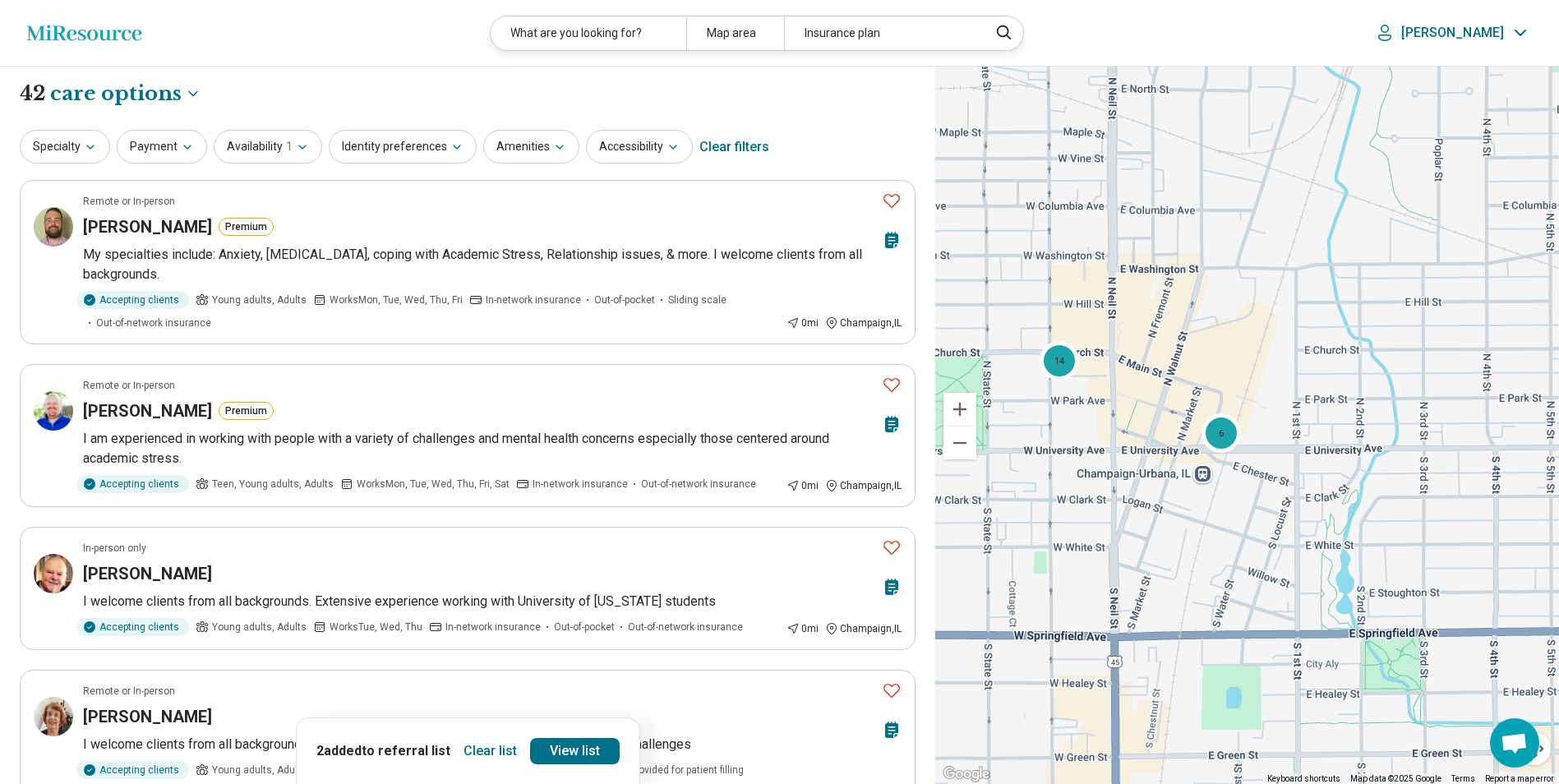
drag, startPoint x: 1175, startPoint y: 332, endPoint x: 1260, endPoint y: 382, distance: 98.6
click at [1260, 382] on div "6 14" at bounding box center [1247, 426] width 624 height 718
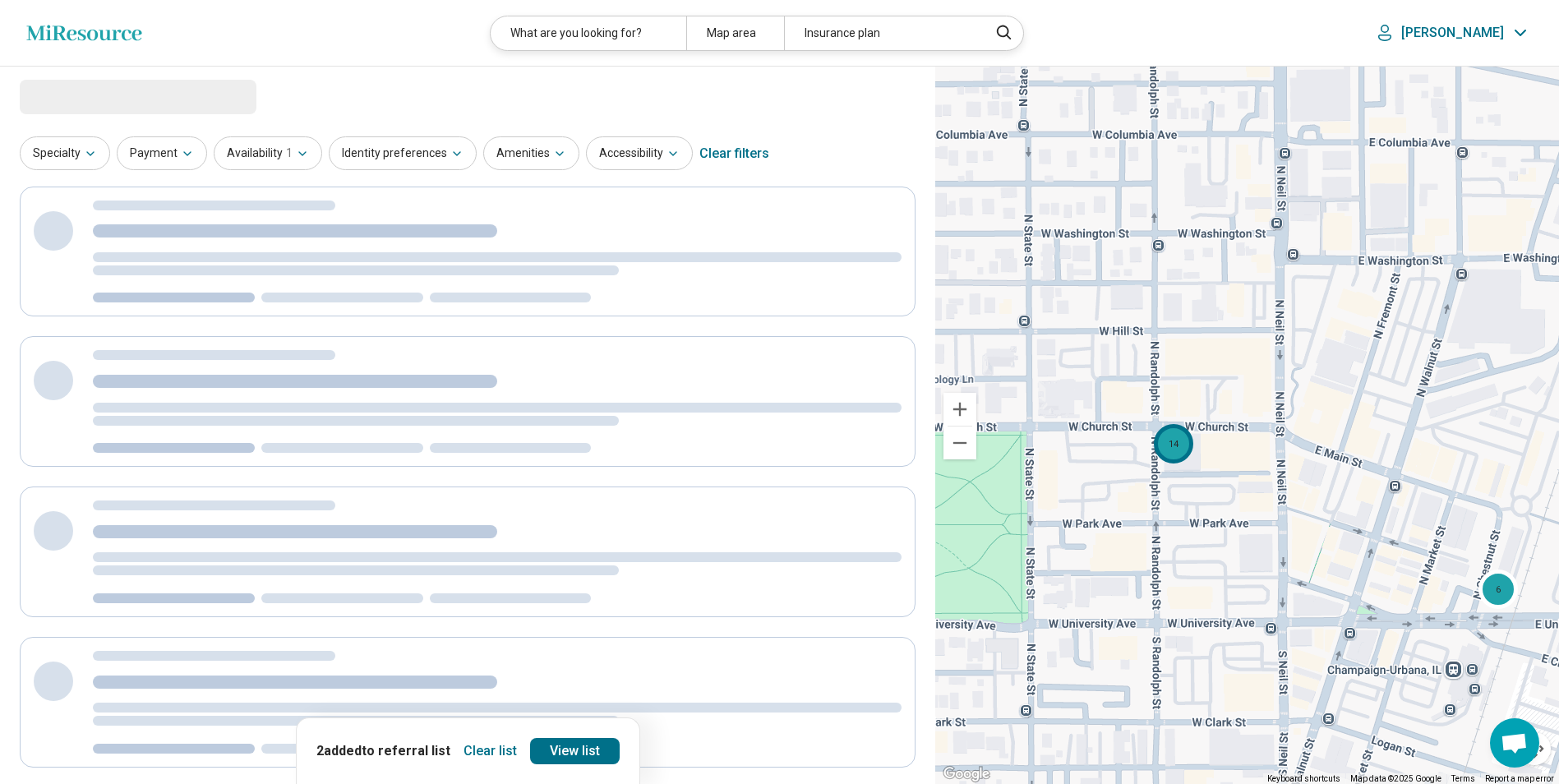
click at [1176, 449] on div "14" at bounding box center [1174, 444] width 39 height 39
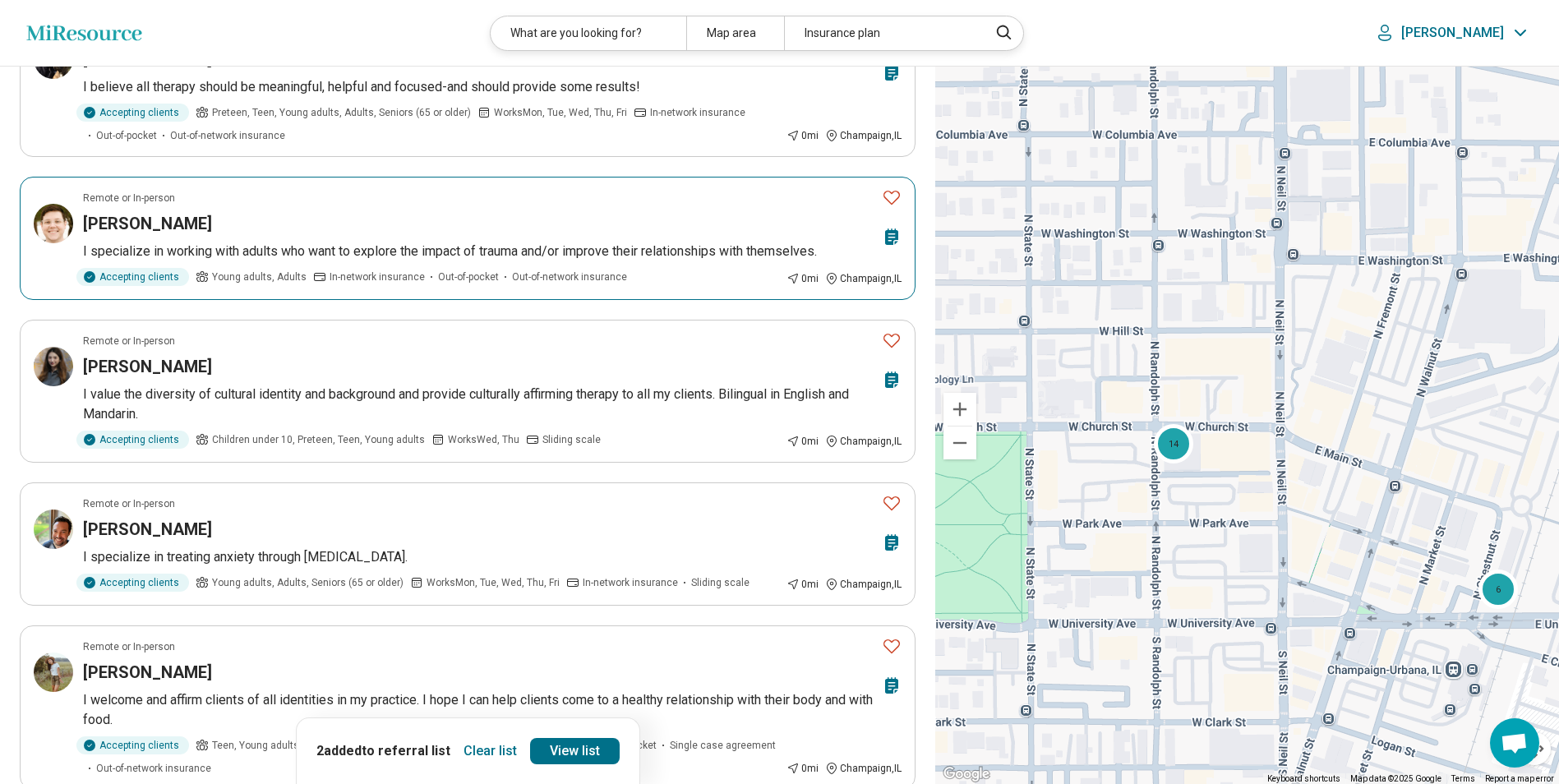
scroll to position [1478, 0]
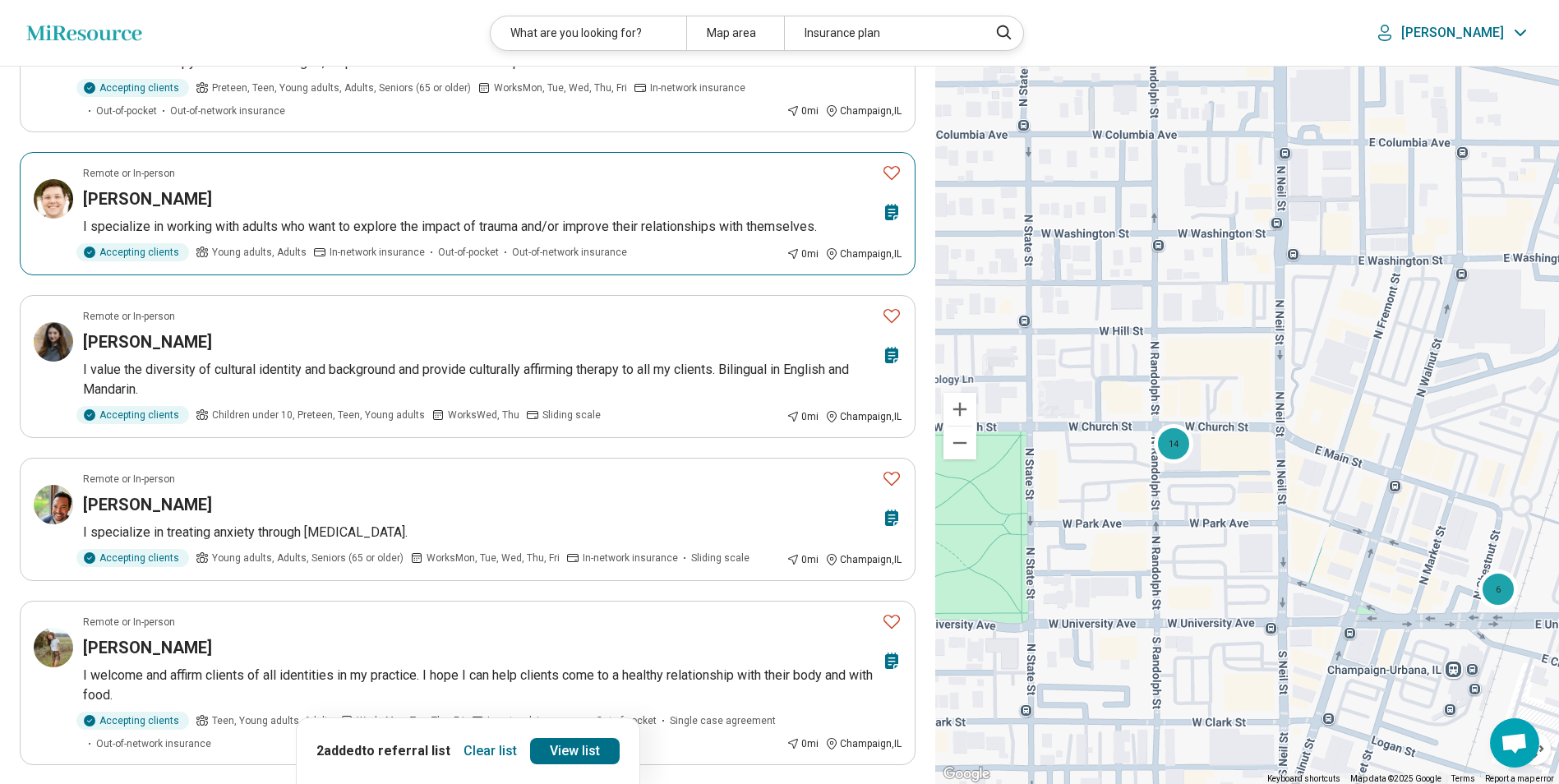
click at [217, 211] on article "Remote or In-person Carolyn Cruse I specialize in working with adults who want …" at bounding box center [468, 213] width 896 height 123
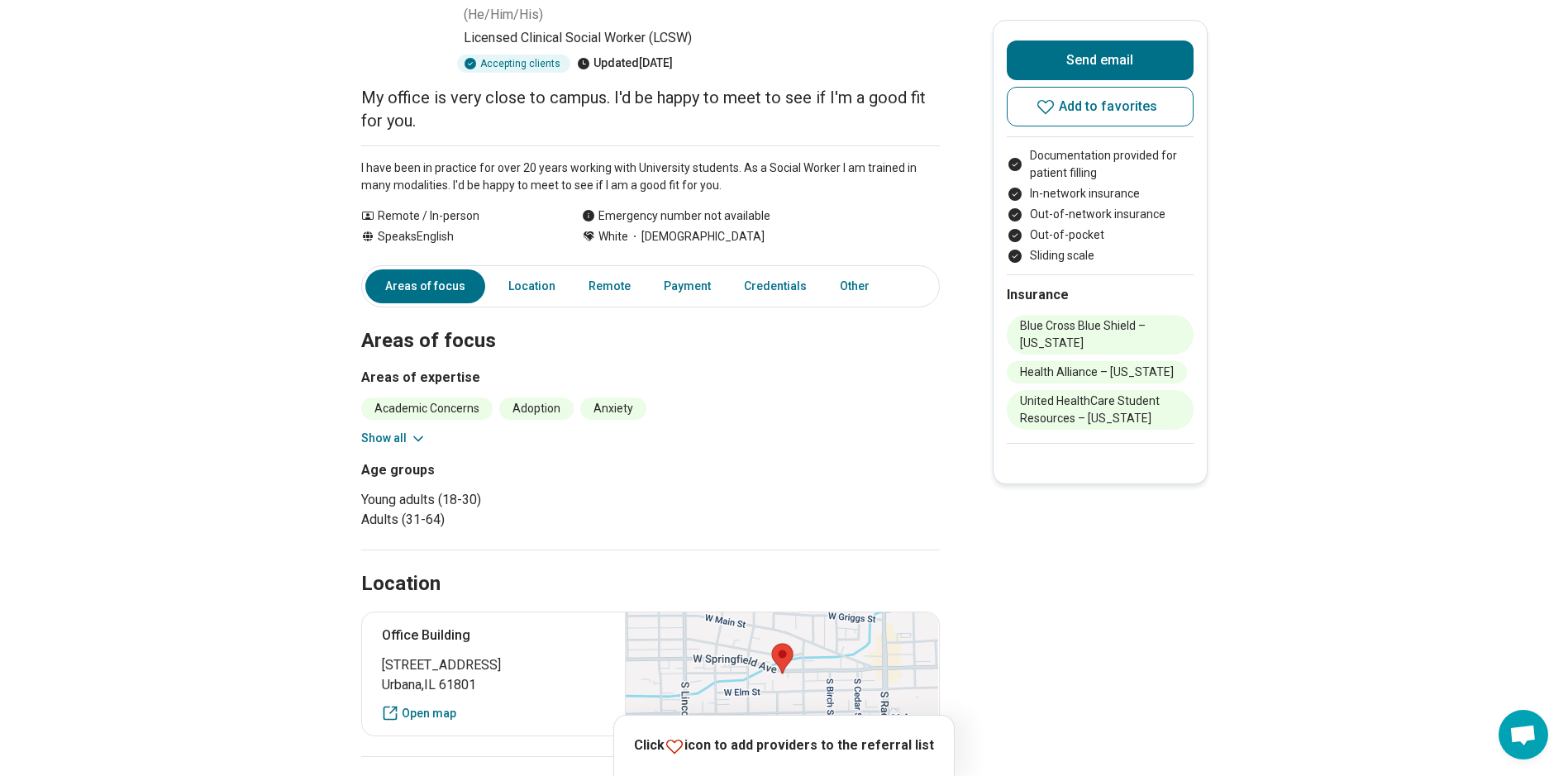
scroll to position [165, 0]
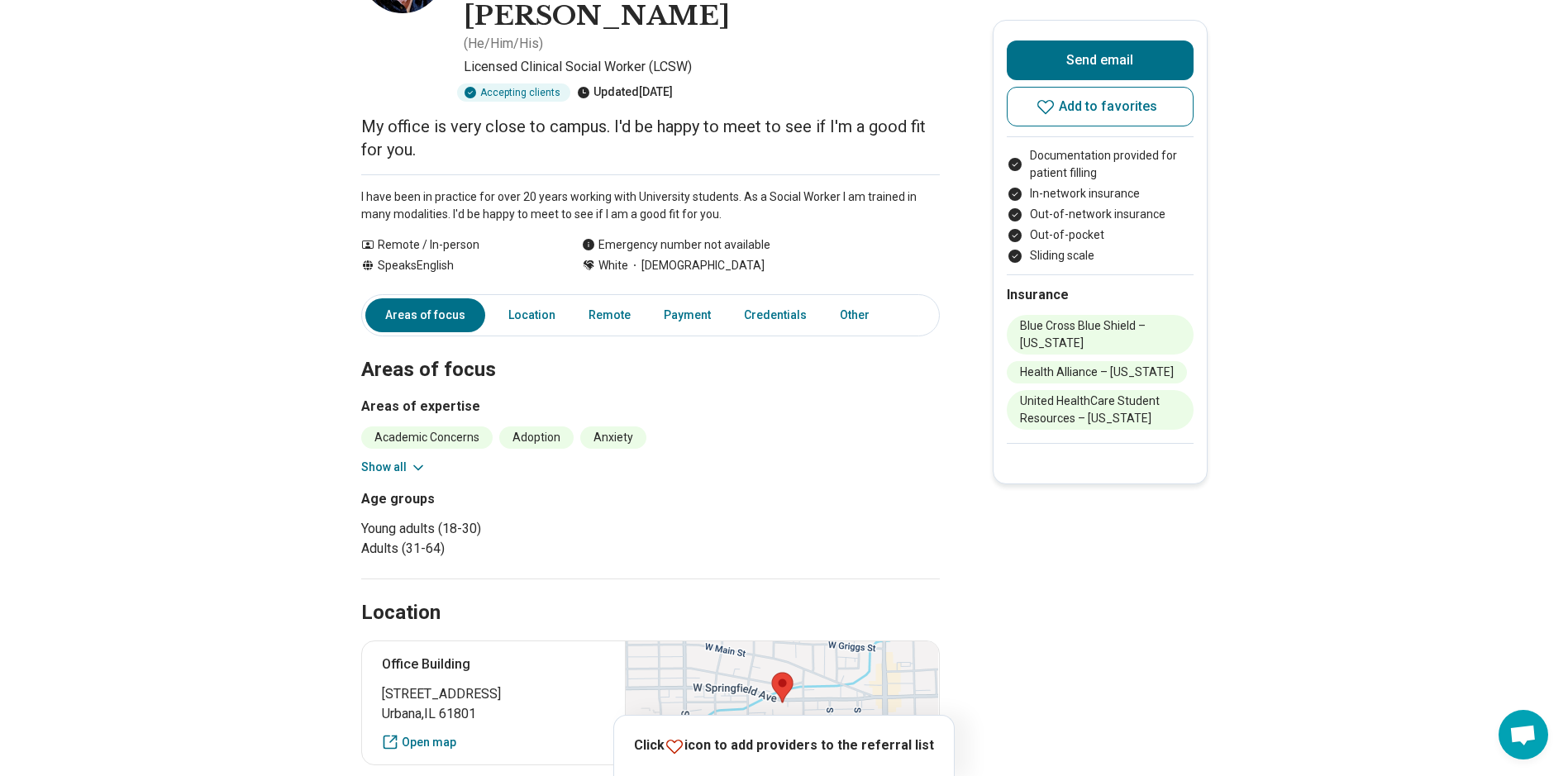
click at [397, 459] on button "Show all" at bounding box center [394, 468] width 65 height 18
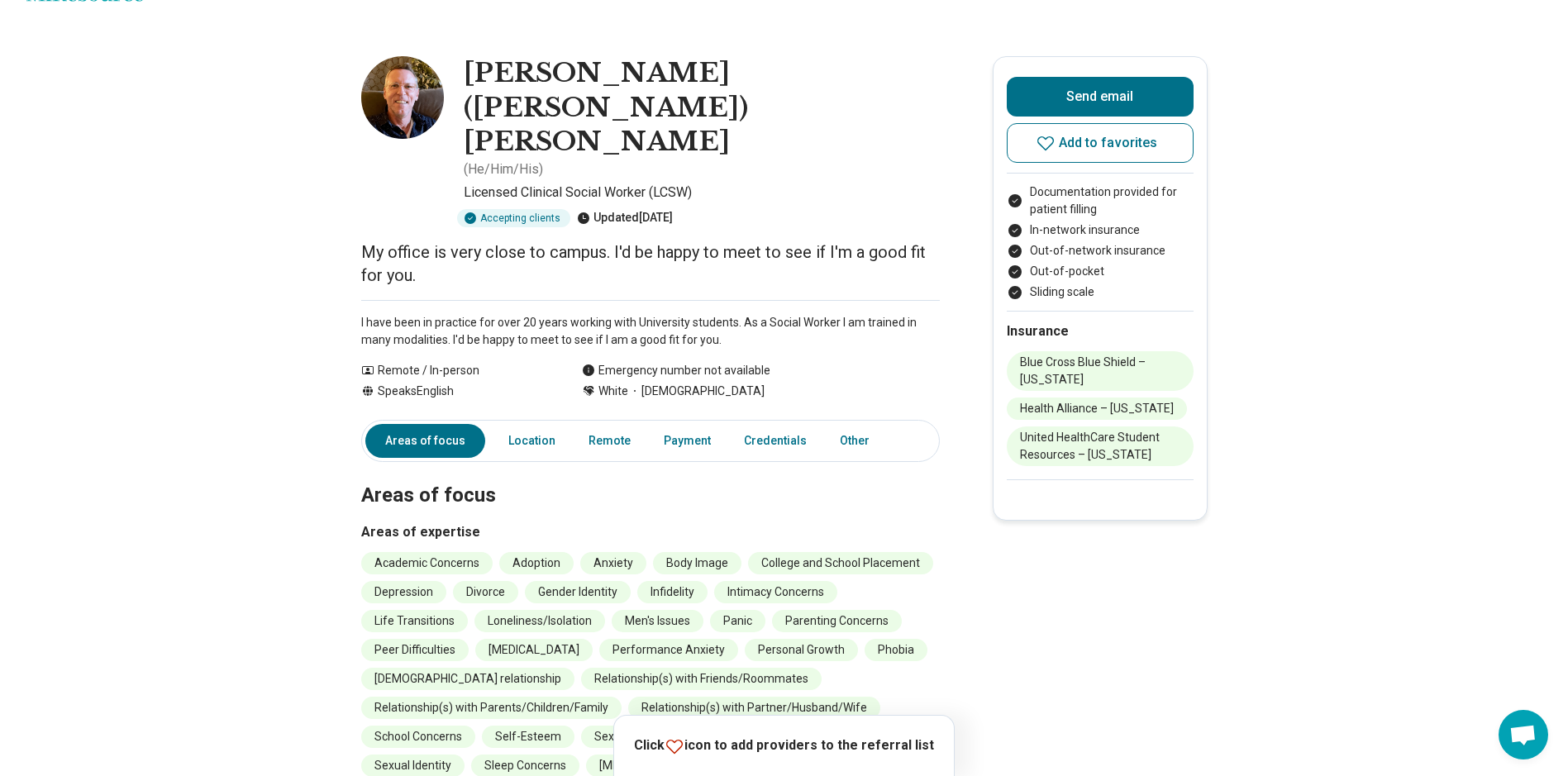
scroll to position [0, 0]
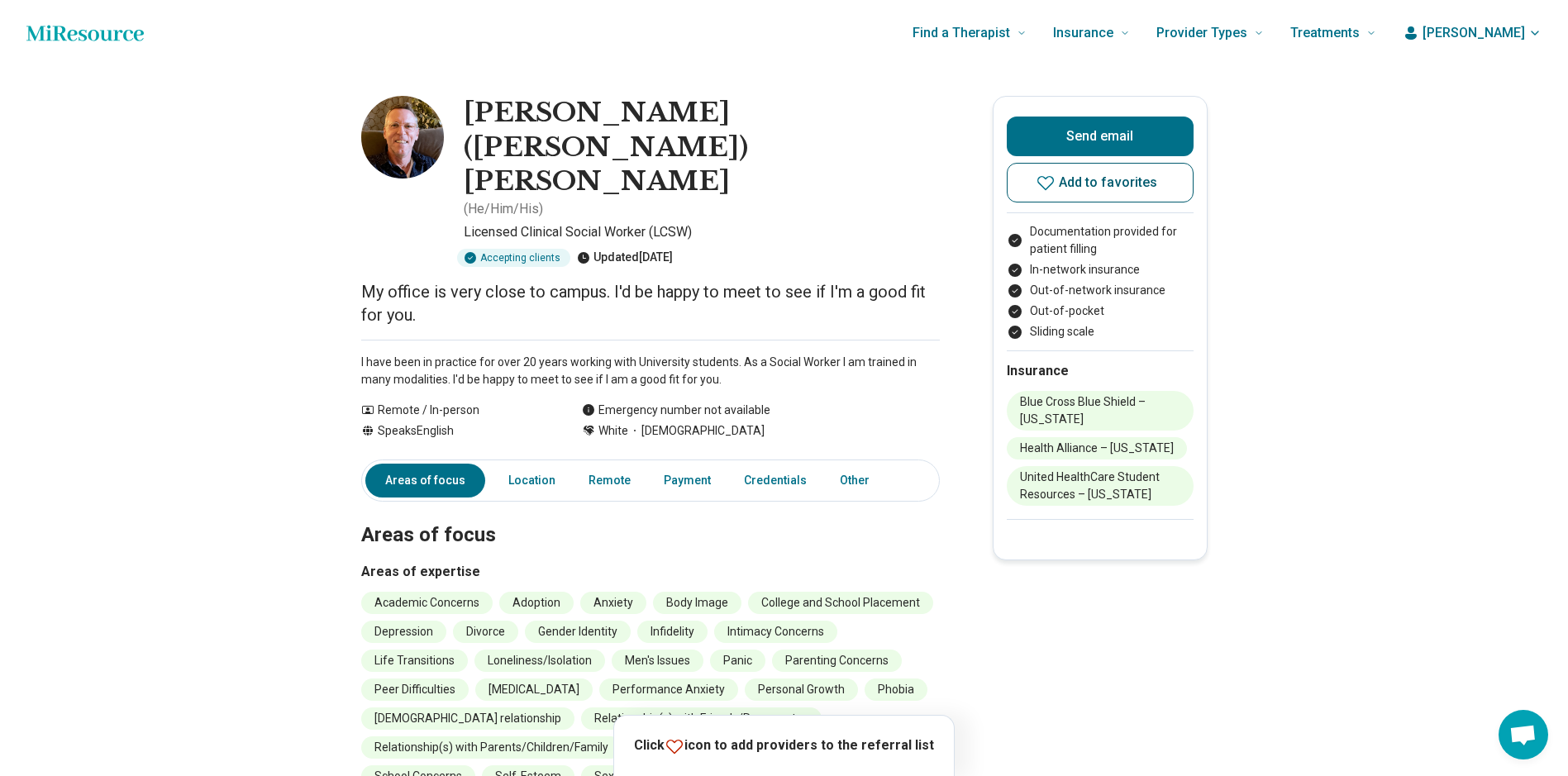
click at [1065, 195] on button "Add to favorites" at bounding box center [1100, 183] width 187 height 40
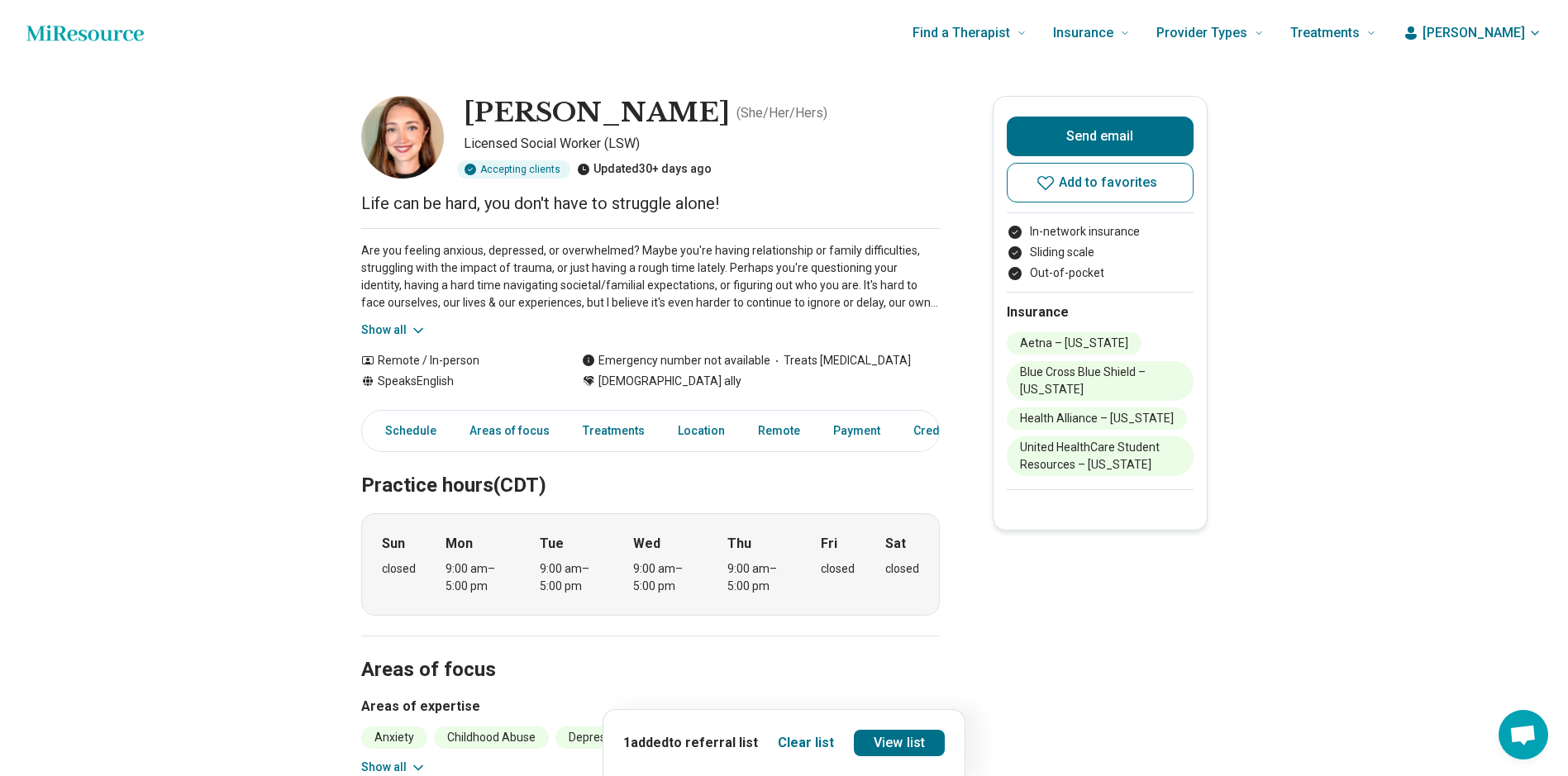
click at [402, 325] on button "Show all" at bounding box center [394, 331] width 65 height 18
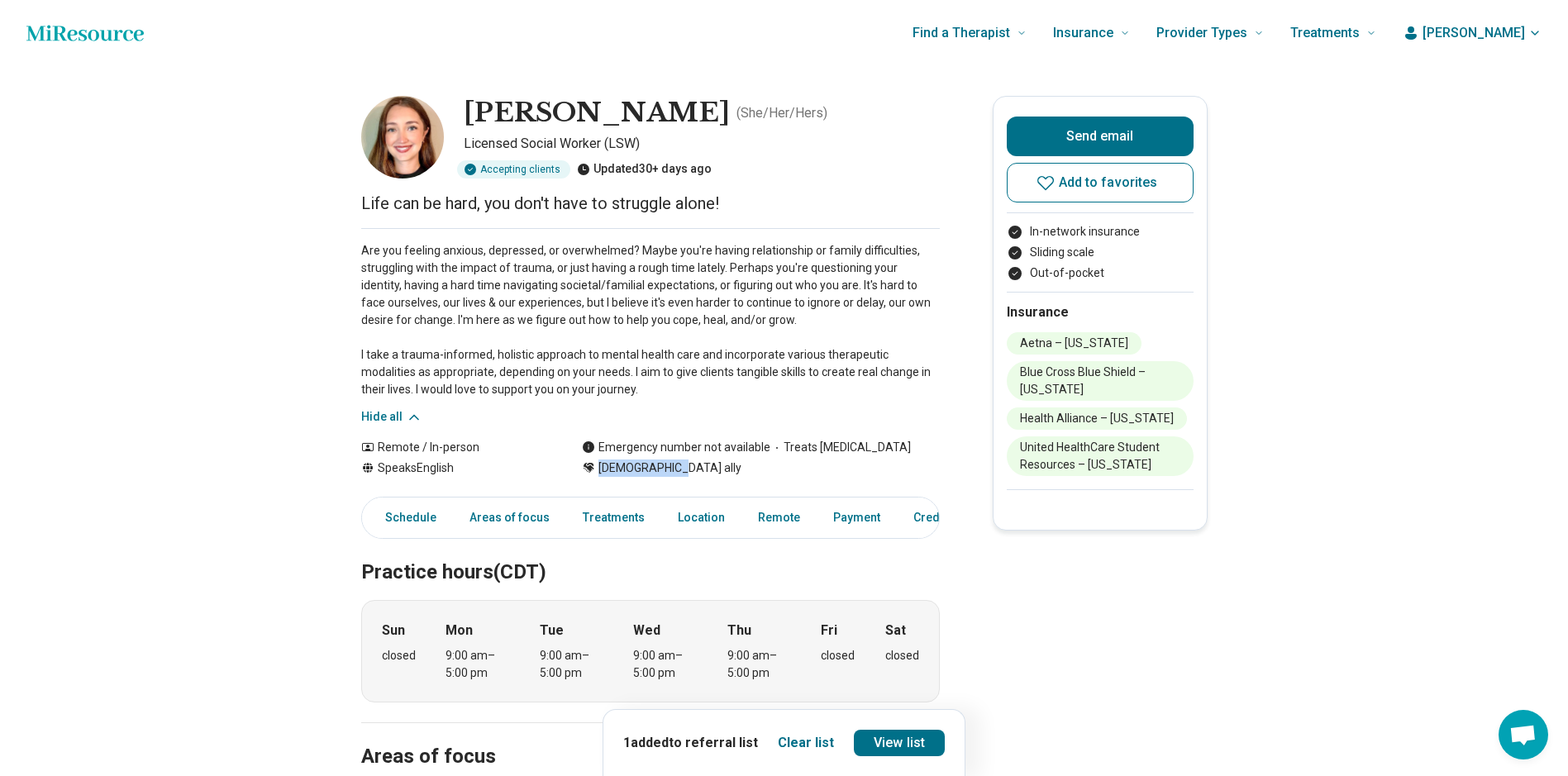
drag, startPoint x: 676, startPoint y: 464, endPoint x: 600, endPoint y: 458, distance: 76.2
click at [600, 458] on div "Remote / In-person Speaks English Emergency number not available Treats suicida…" at bounding box center [650, 457] width 579 height 38
drag, startPoint x: 494, startPoint y: 348, endPoint x: 414, endPoint y: 359, distance: 80.8
click at [414, 359] on p "Are you feeling anxious, depressed, or overwhelmed? Maybe you're having relatio…" at bounding box center [650, 321] width 579 height 156
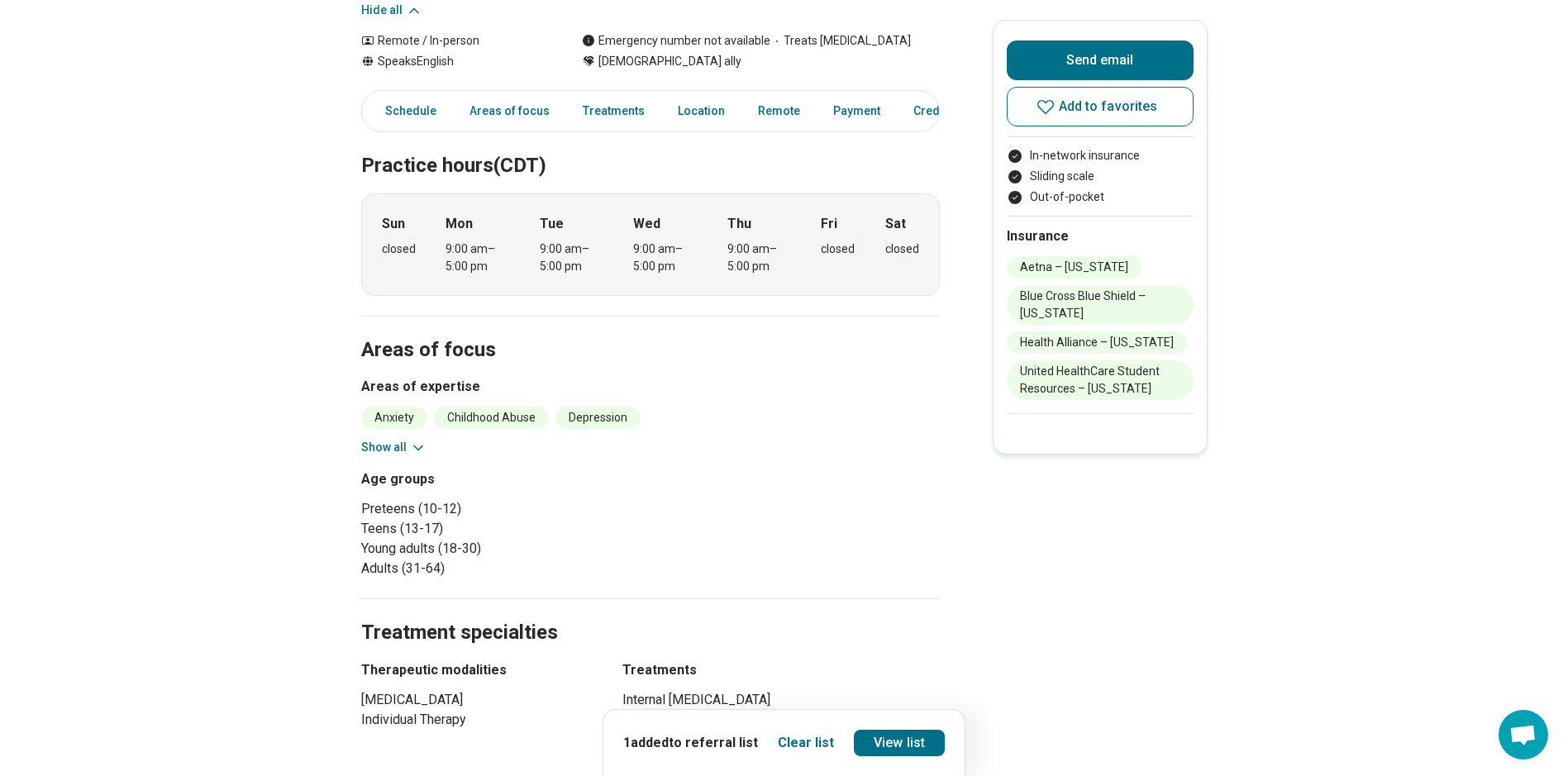
scroll to position [414, 0]
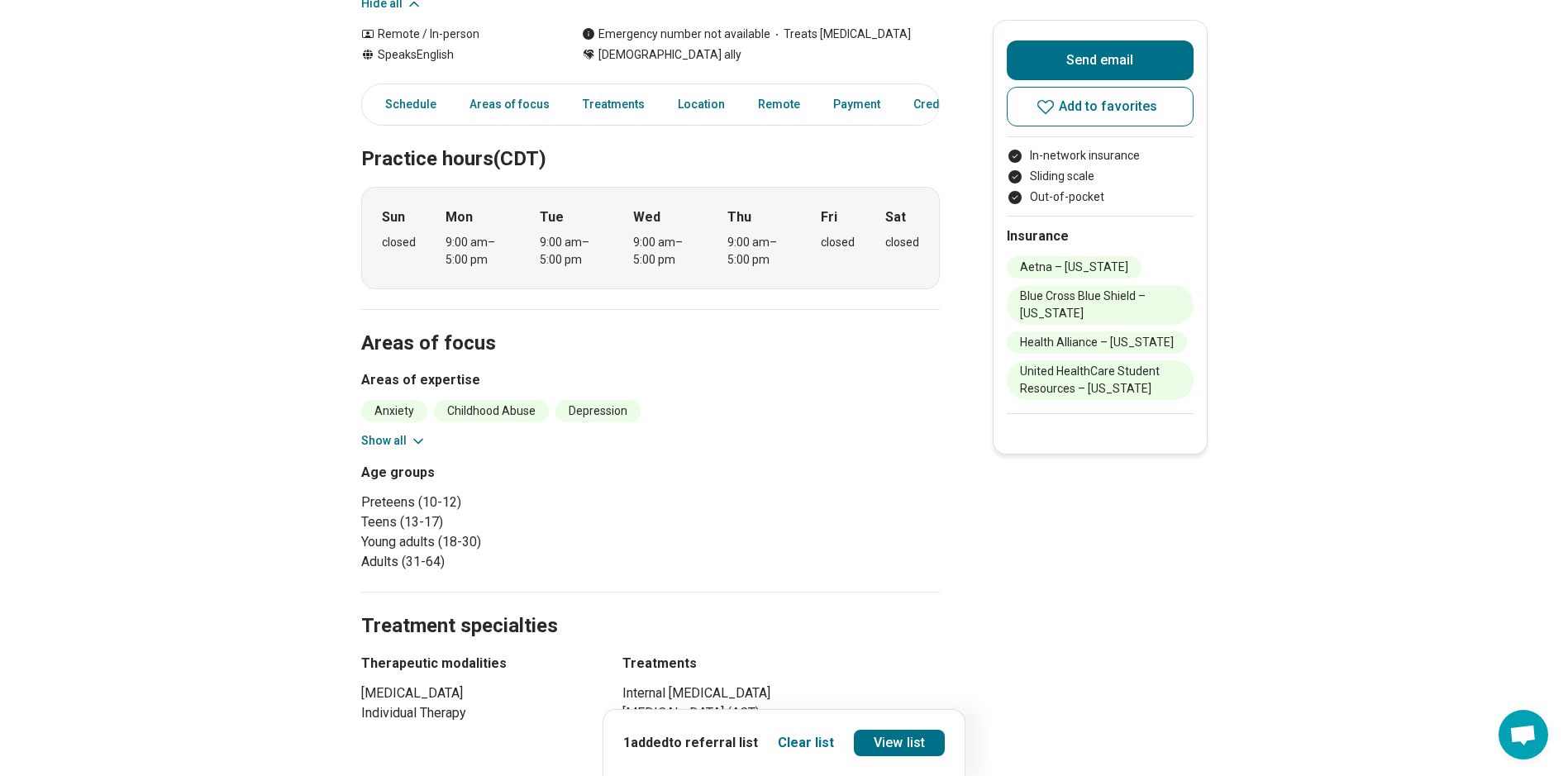
click at [385, 438] on button "Show all" at bounding box center [394, 441] width 65 height 18
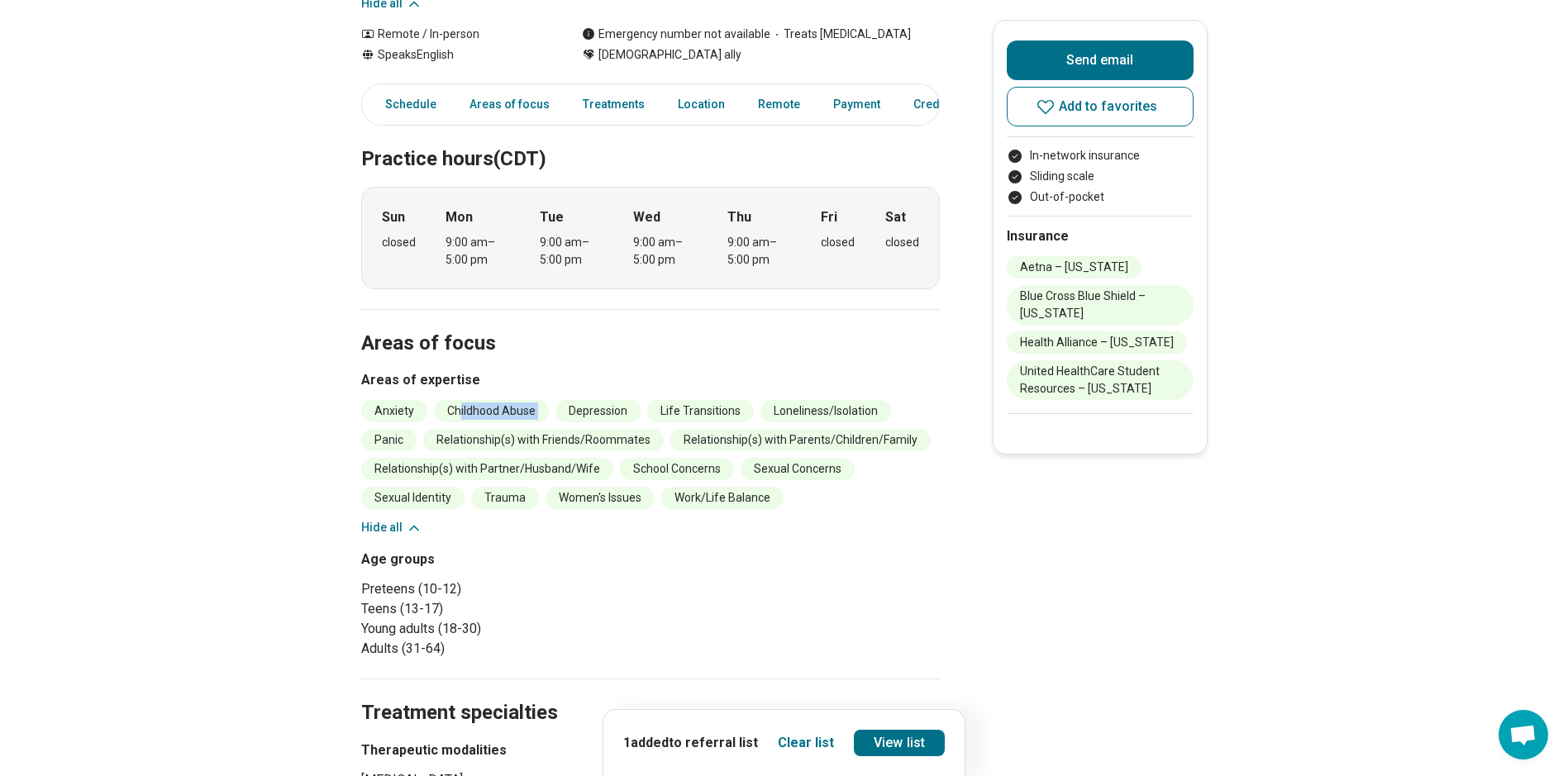
drag, startPoint x: 465, startPoint y: 409, endPoint x: 557, endPoint y: 421, distance: 92.8
click at [557, 421] on ul "Anxiety Childhood Abuse Depression Life Transitions Loneliness/Isolation Panic …" at bounding box center [650, 454] width 579 height 109
click at [244, 380] on main "Ashley Masengale ( She/Her/Hers ) Licensed Social Worker (LSW) Accepting client…" at bounding box center [784, 709] width 1568 height 2113
click at [518, 493] on li "Trauma" at bounding box center [505, 498] width 67 height 23
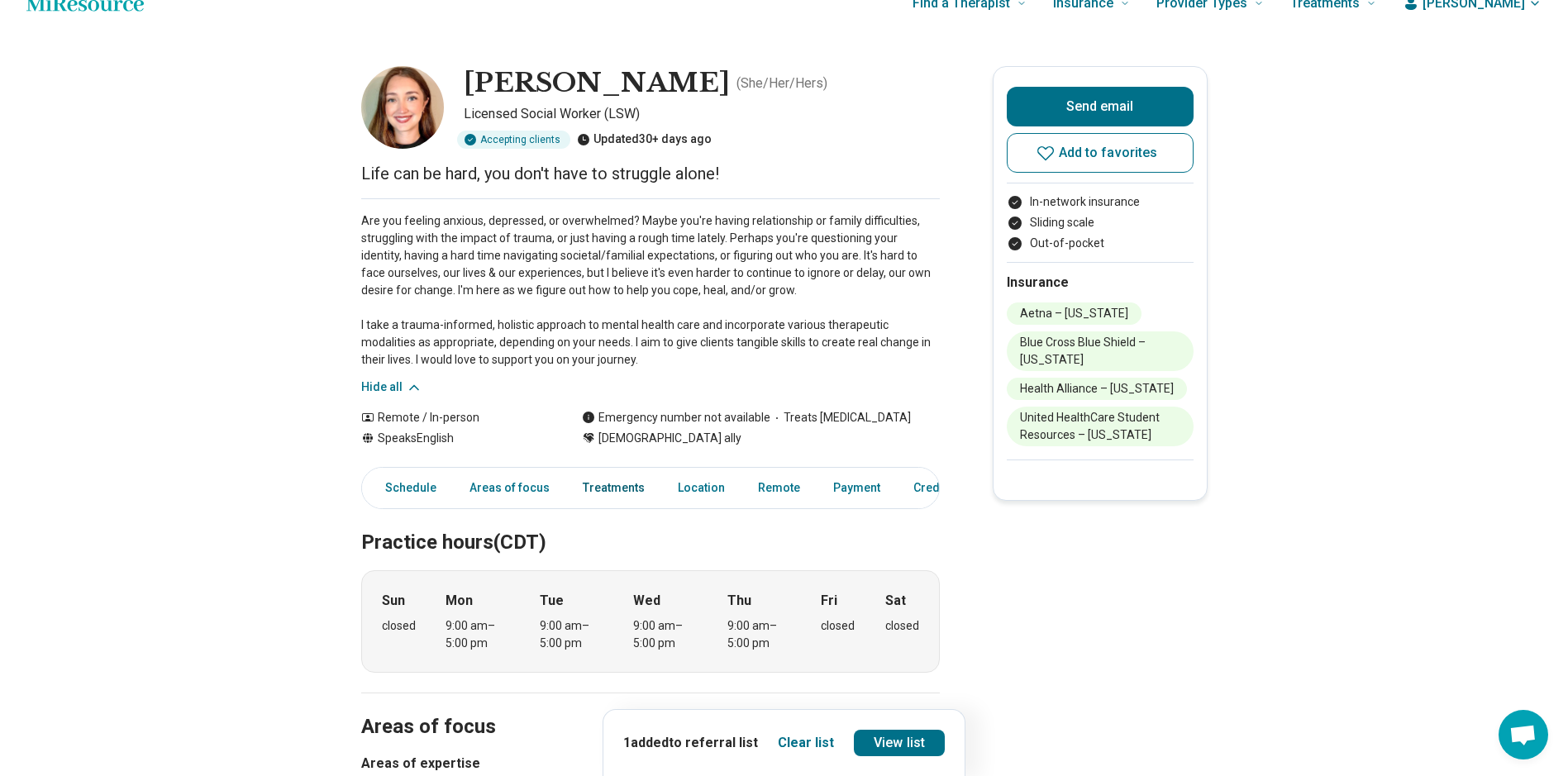
scroll to position [0, 0]
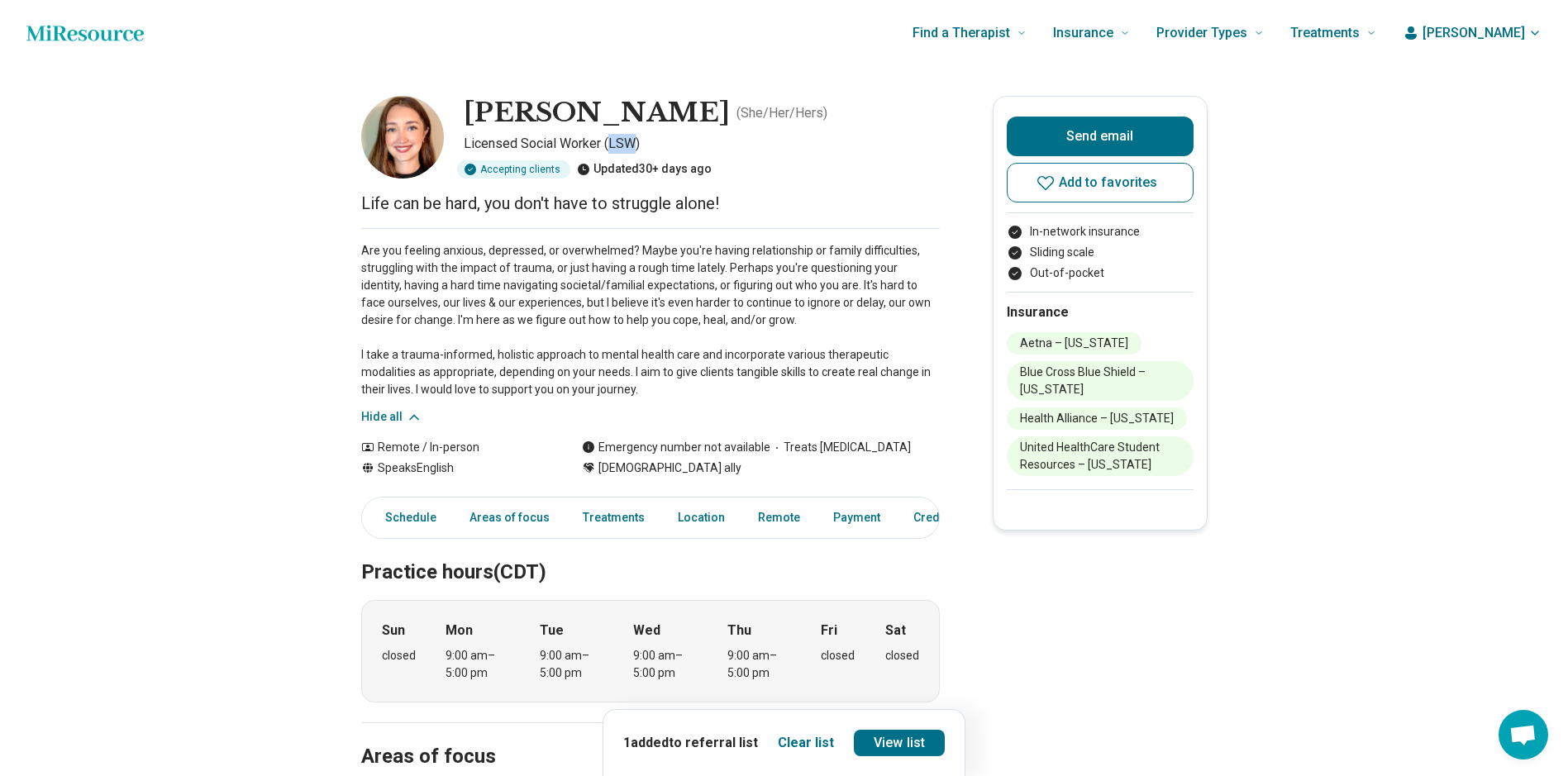
drag, startPoint x: 639, startPoint y: 143, endPoint x: 615, endPoint y: 144, distance: 24.0
click at [615, 144] on p "Licensed Social Worker (LSW)" at bounding box center [702, 144] width 476 height 20
click at [1051, 190] on icon at bounding box center [1046, 183] width 20 height 20
click at [911, 743] on link "View list" at bounding box center [900, 742] width 91 height 27
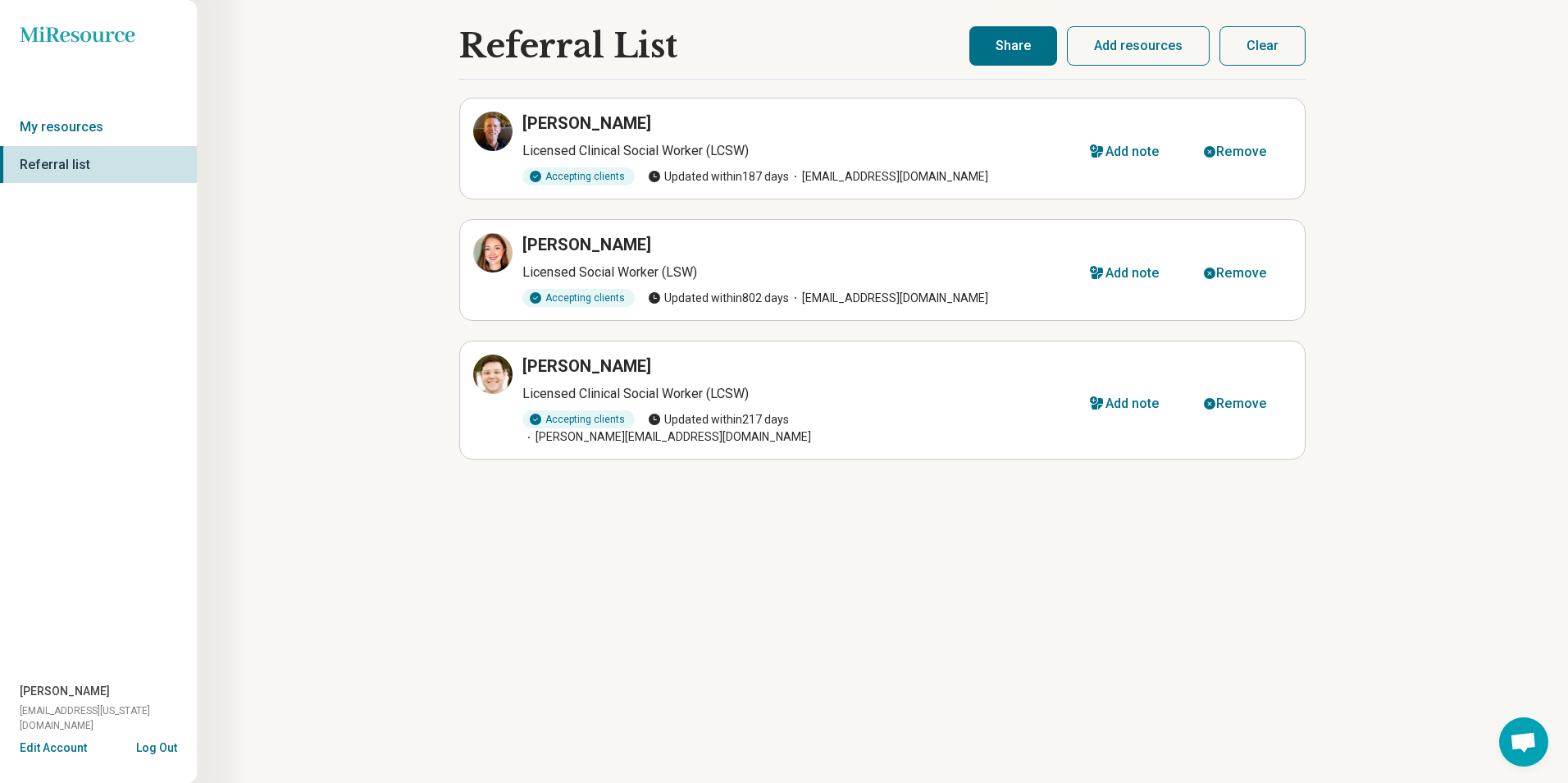
click at [1013, 32] on button "Share" at bounding box center [1012, 46] width 87 height 39
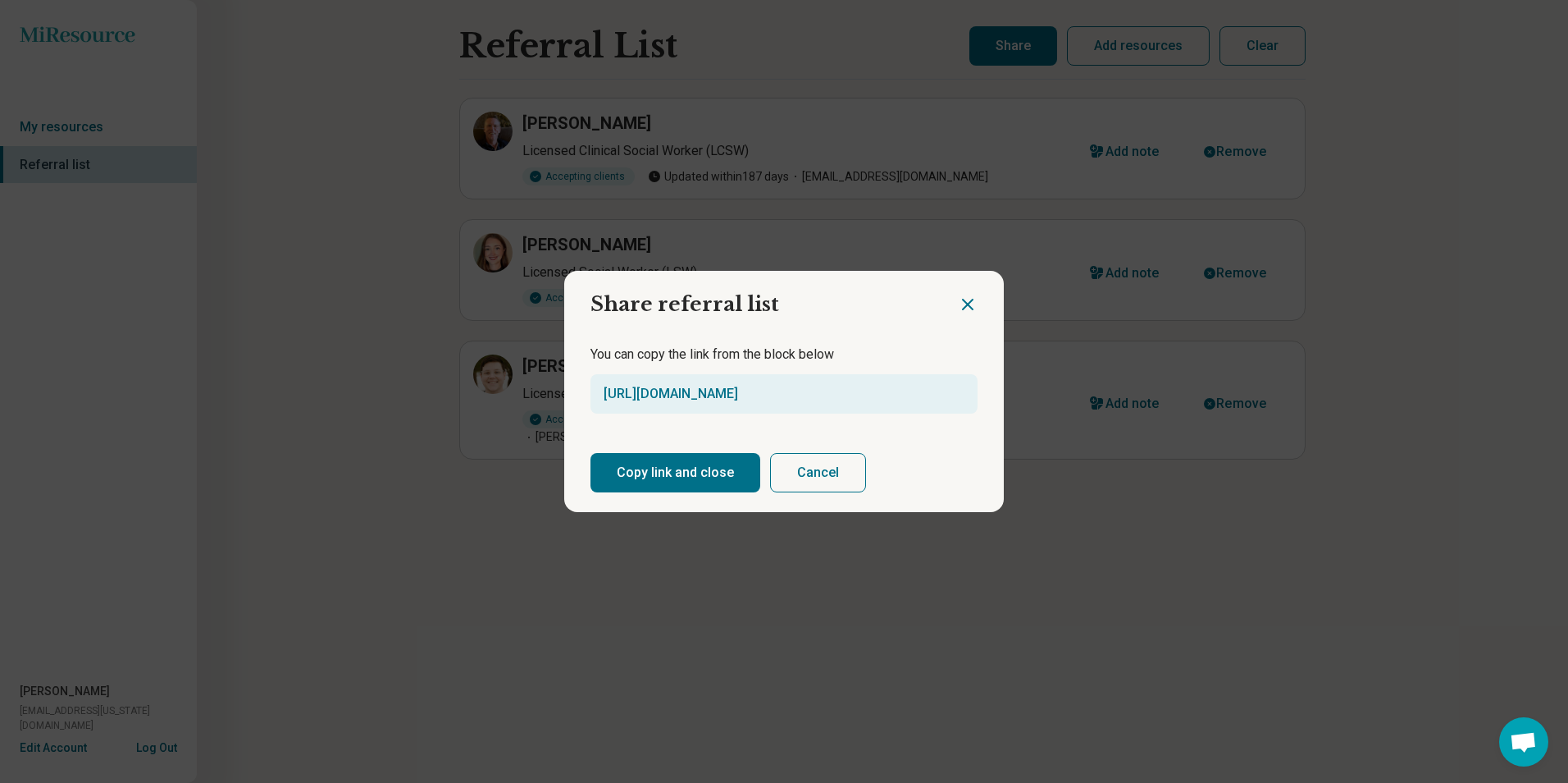
click at [729, 467] on button "Copy link and close" at bounding box center [675, 473] width 170 height 39
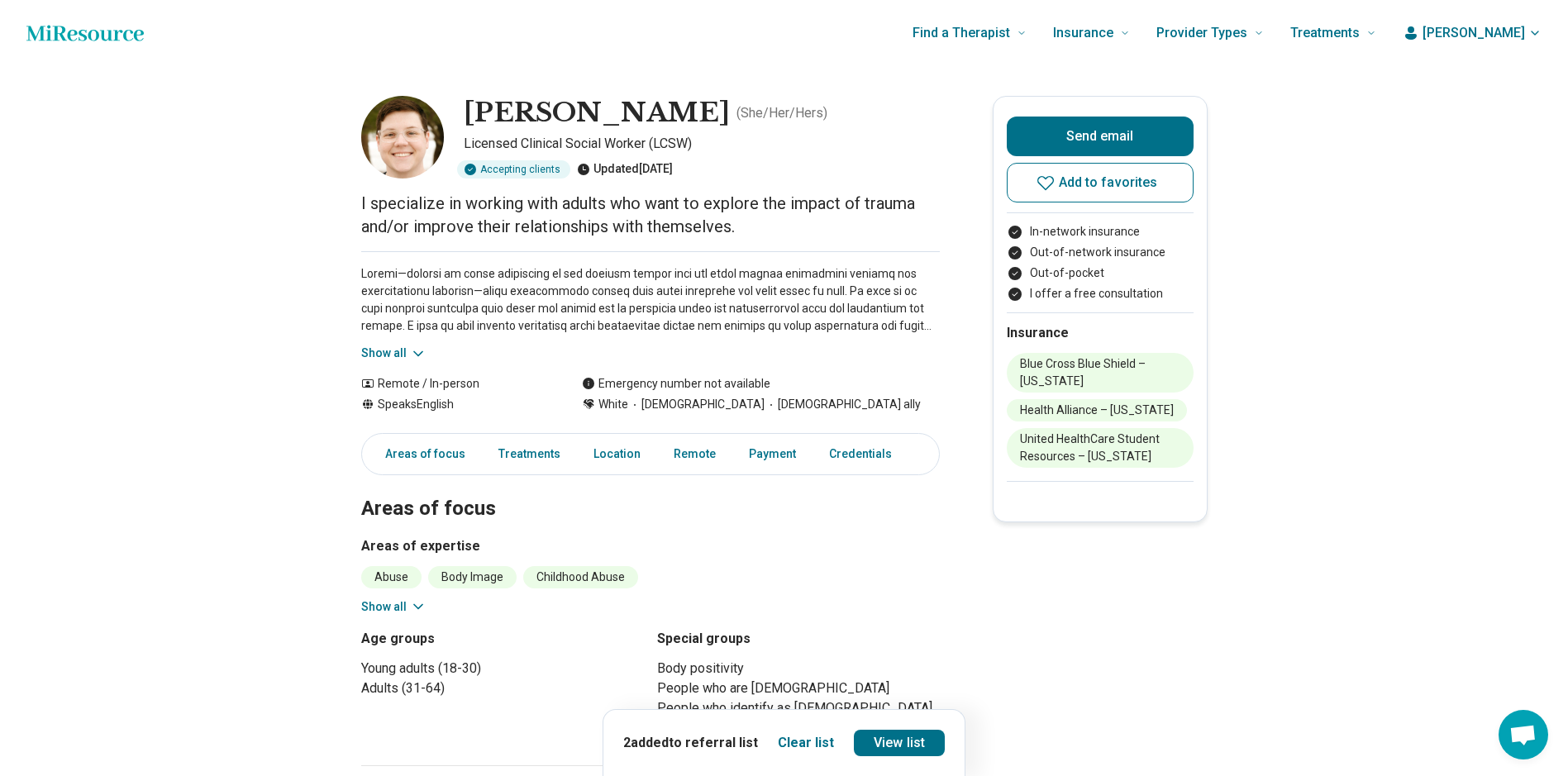
click at [405, 353] on button "Show all" at bounding box center [394, 353] width 65 height 18
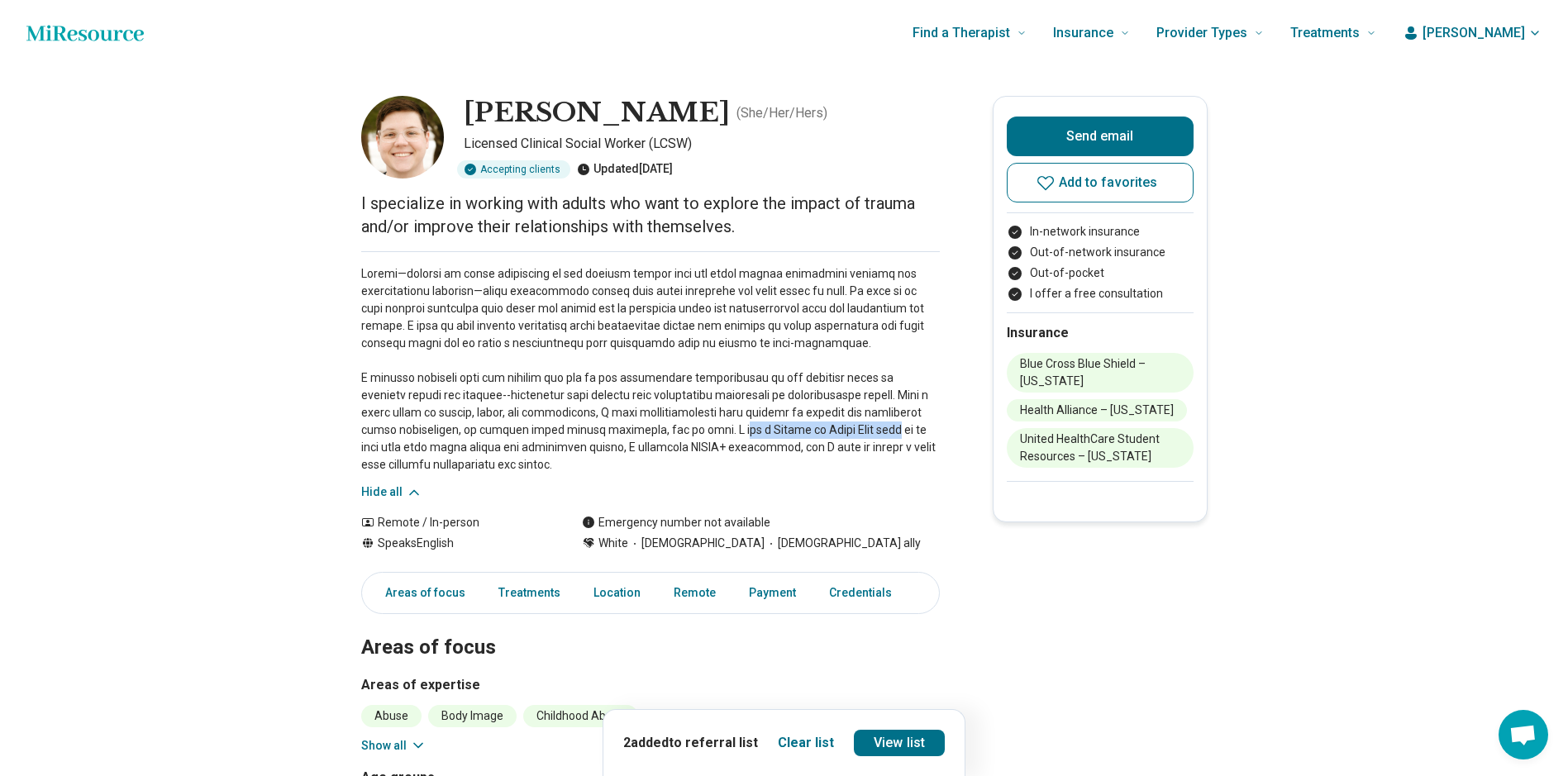
drag, startPoint x: 588, startPoint y: 429, endPoint x: 740, endPoint y: 430, distance: 152.0
click at [740, 430] on p at bounding box center [650, 369] width 579 height 208
click at [608, 433] on p at bounding box center [650, 369] width 579 height 208
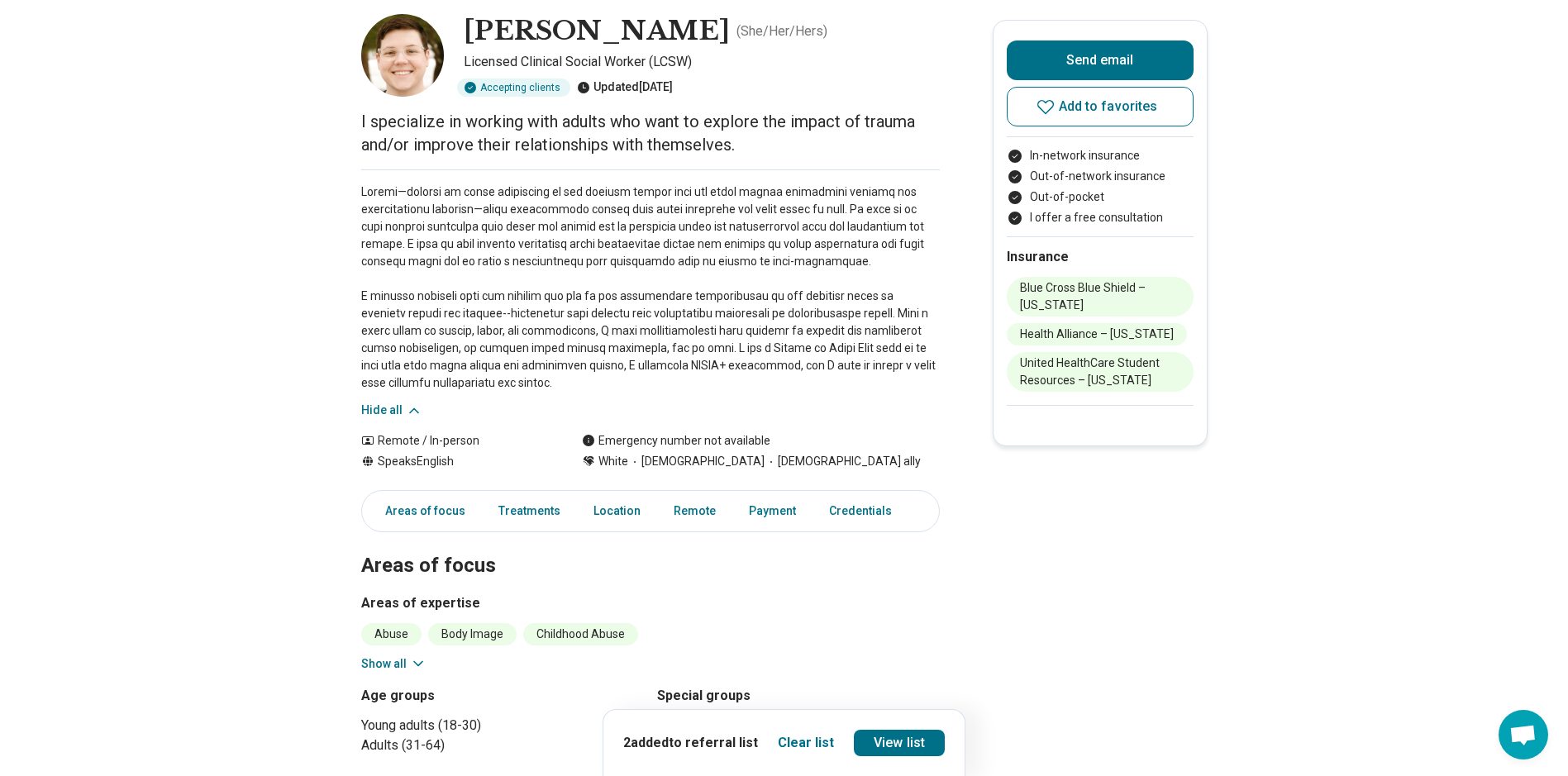
scroll to position [83, 0]
click at [394, 665] on button "Show all" at bounding box center [394, 663] width 65 height 18
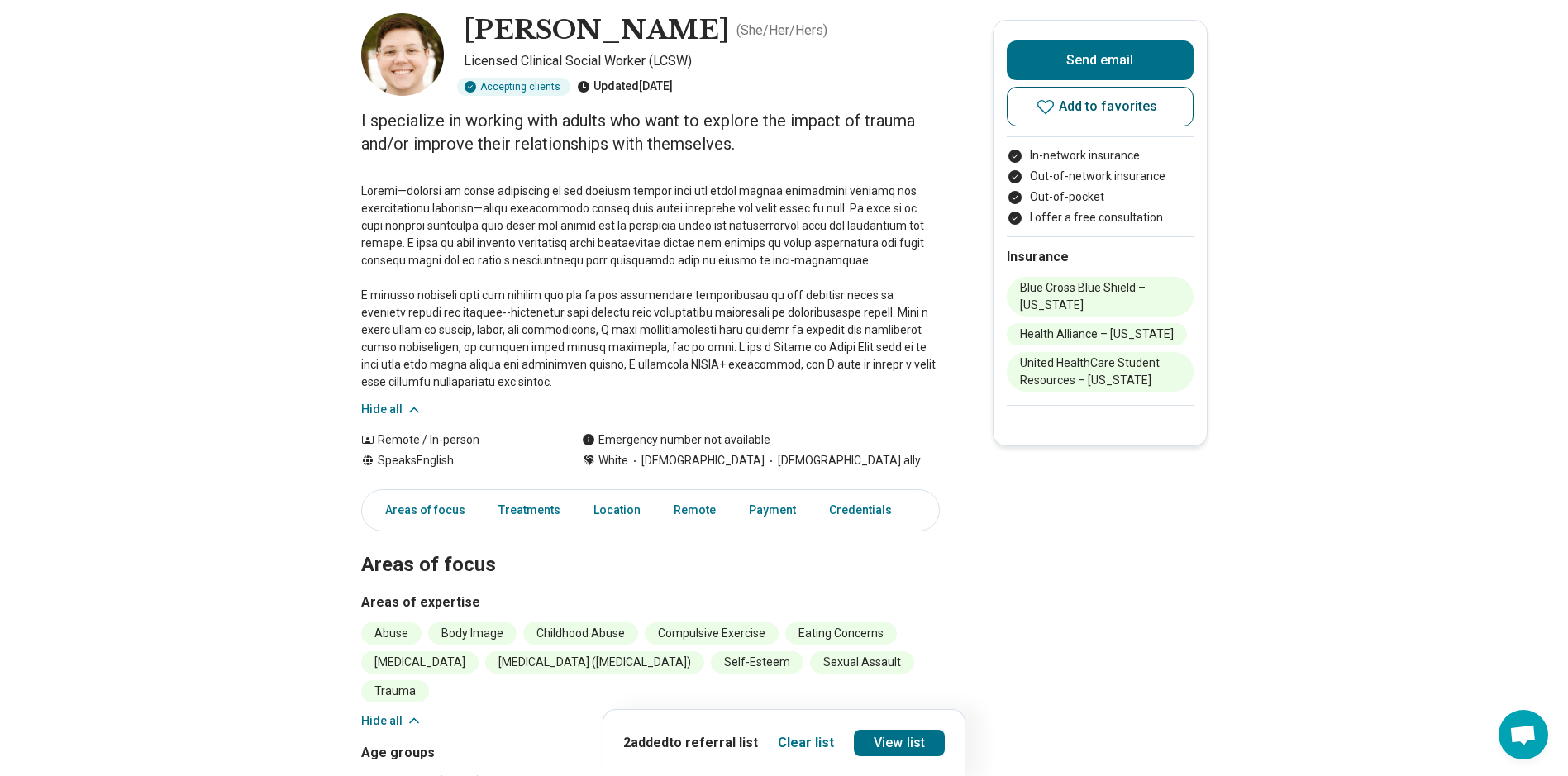
click at [1047, 109] on icon at bounding box center [1046, 107] width 20 height 20
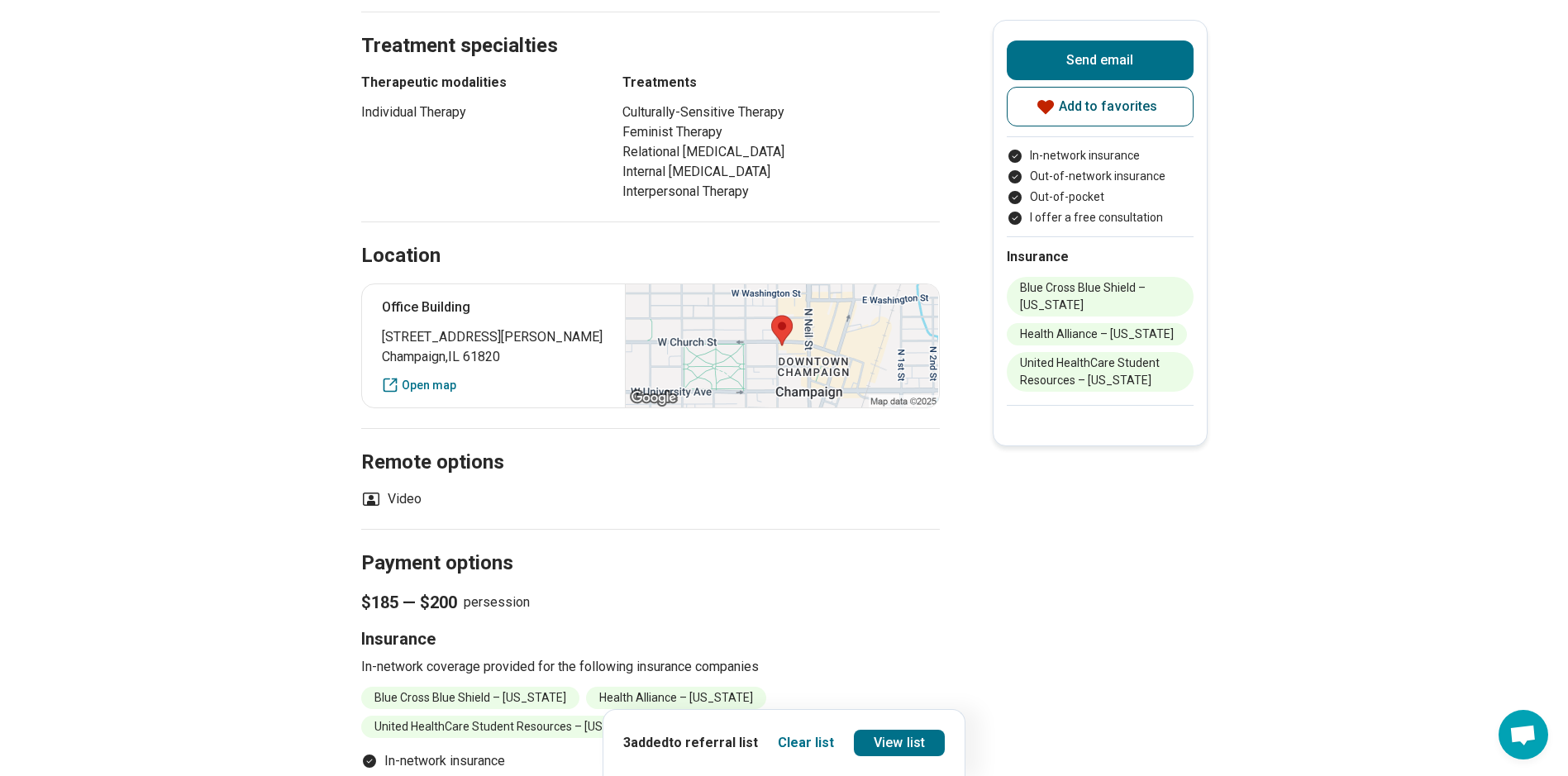
scroll to position [992, 0]
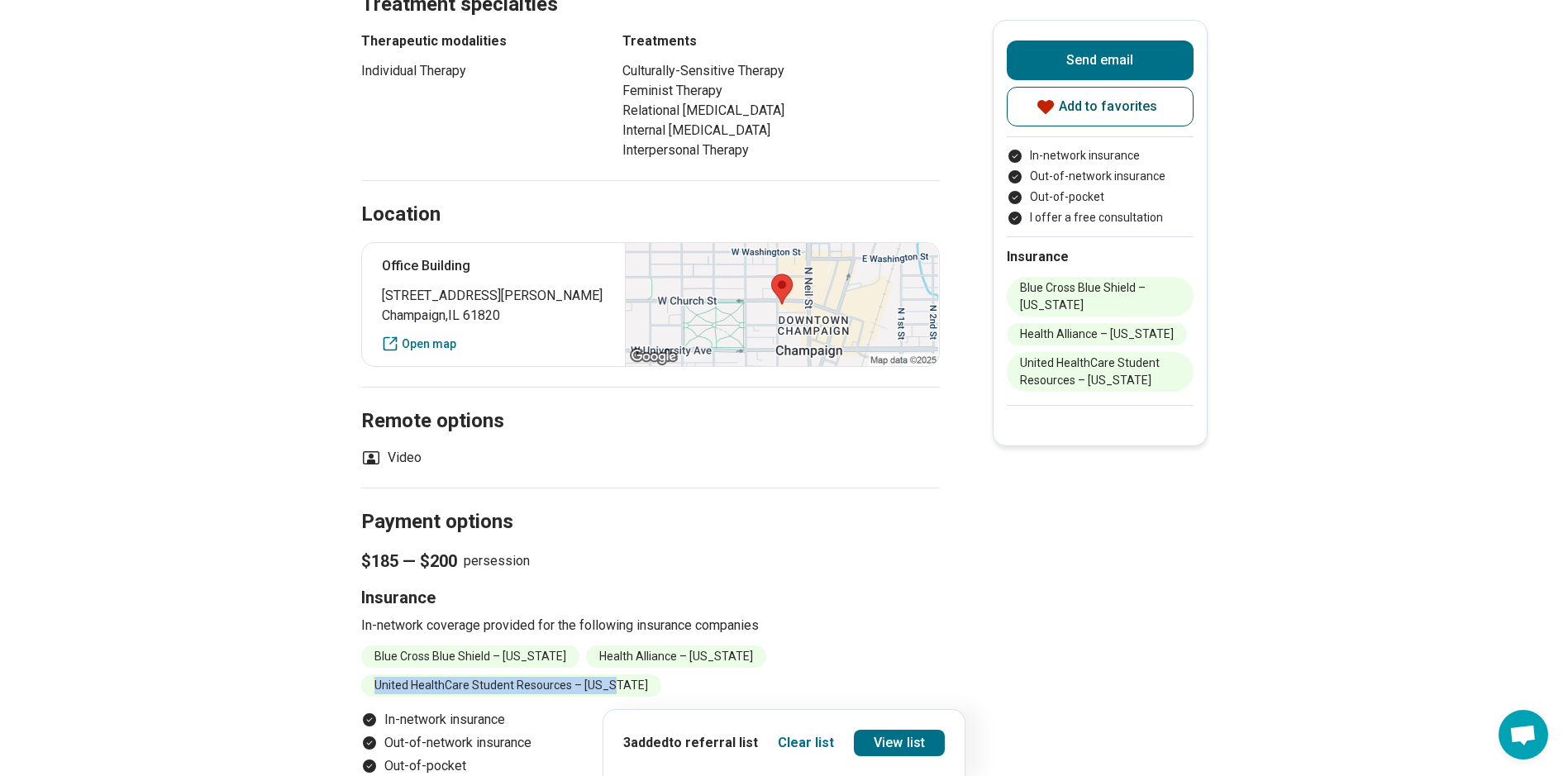
drag, startPoint x: 607, startPoint y: 687, endPoint x: 383, endPoint y: 675, distance: 224.3
click at [383, 675] on li "United HealthCare Student Resources – [US_STATE]" at bounding box center [511, 686] width 300 height 23
drag, startPoint x: 383, startPoint y: 675, endPoint x: 278, endPoint y: 534, distance: 175.8
click at [278, 534] on main "[PERSON_NAME] ( She/Her/Hers ) Licensed Clinical Social Worker (LCSW) Accepting…" at bounding box center [784, 139] width 1568 height 2128
drag, startPoint x: 379, startPoint y: 561, endPoint x: 468, endPoint y: 561, distance: 89.0
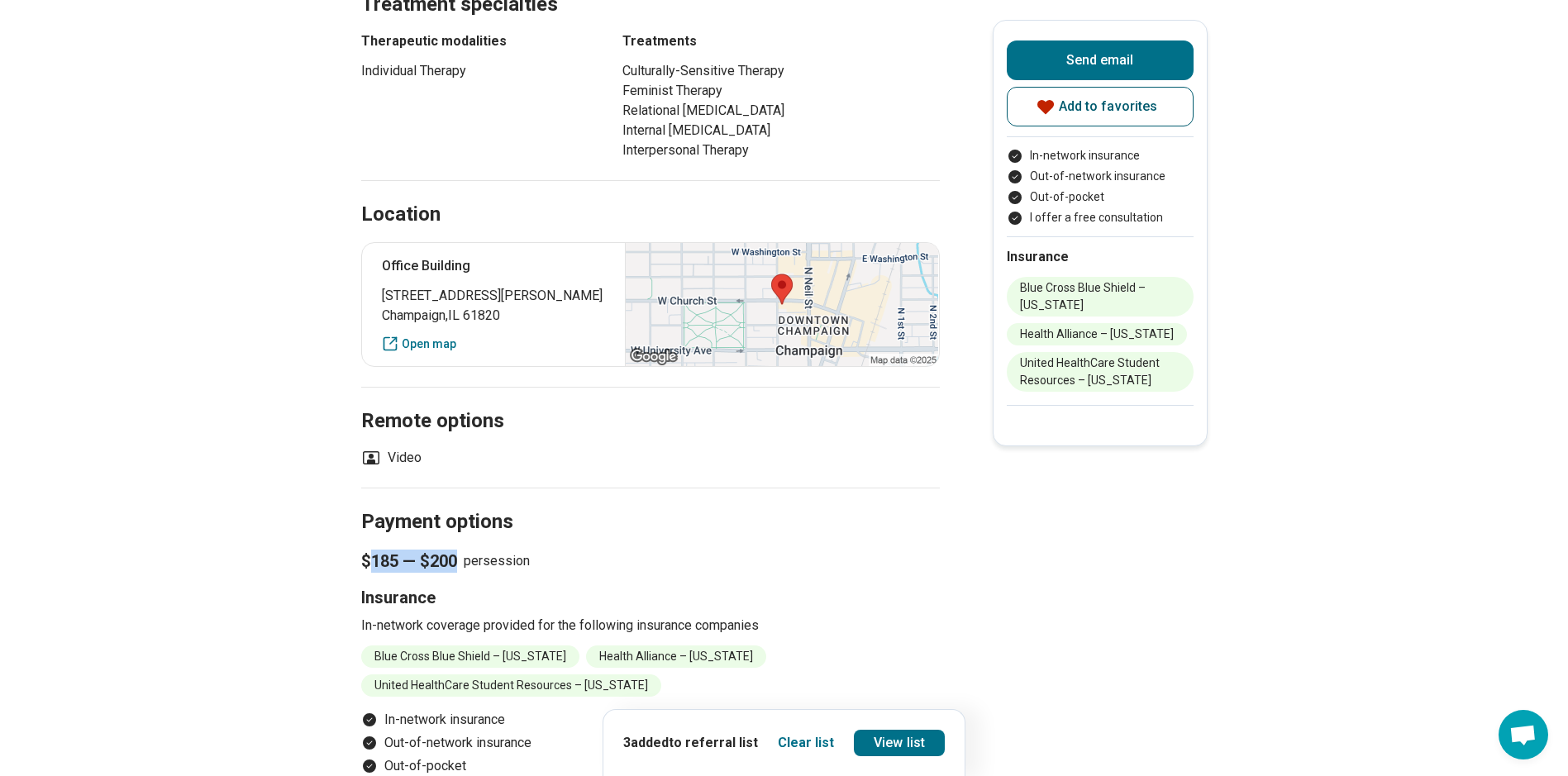
click at [468, 561] on p "$185 — $200 per session" at bounding box center [650, 560] width 579 height 23
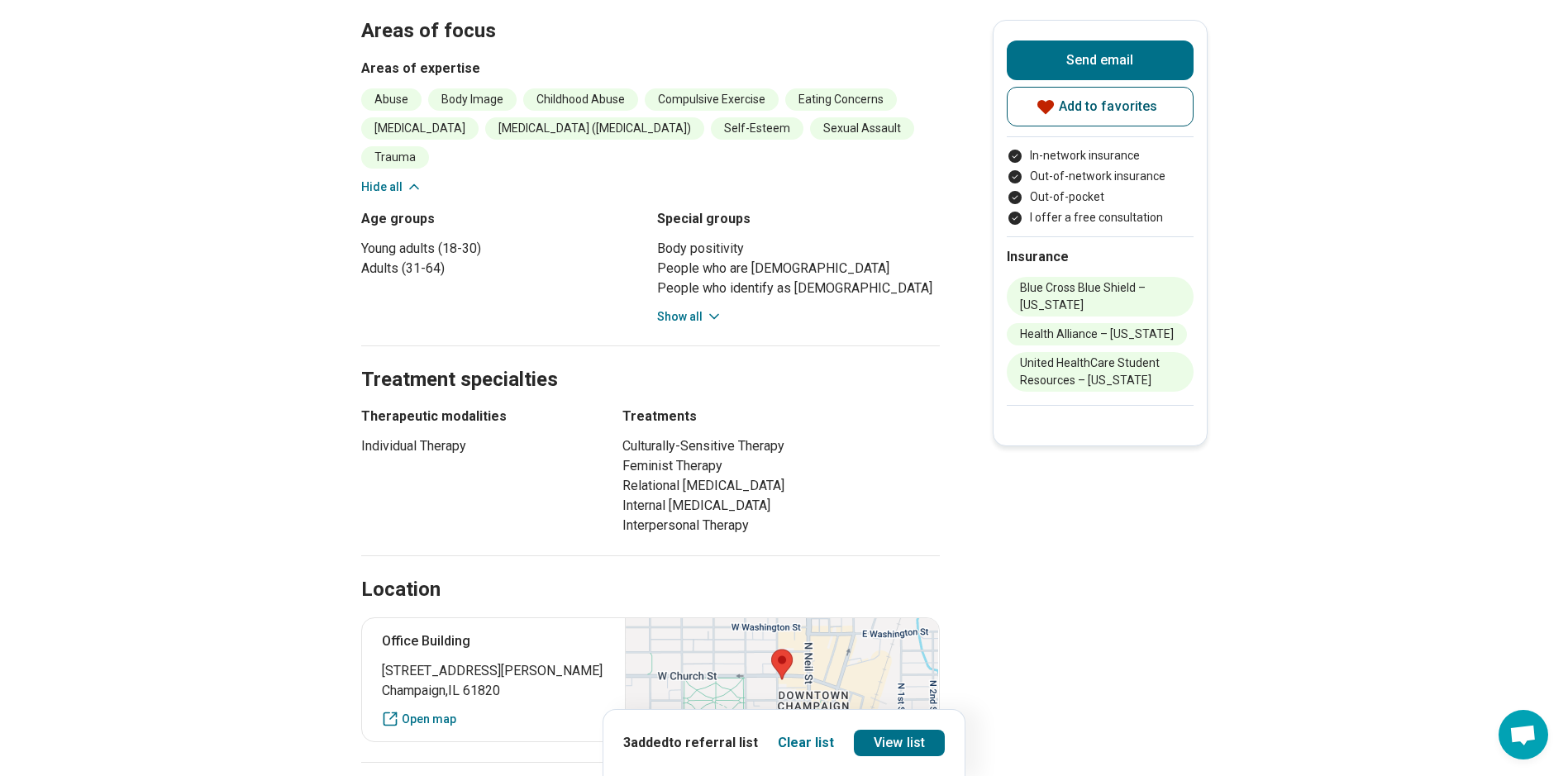
scroll to position [579, 0]
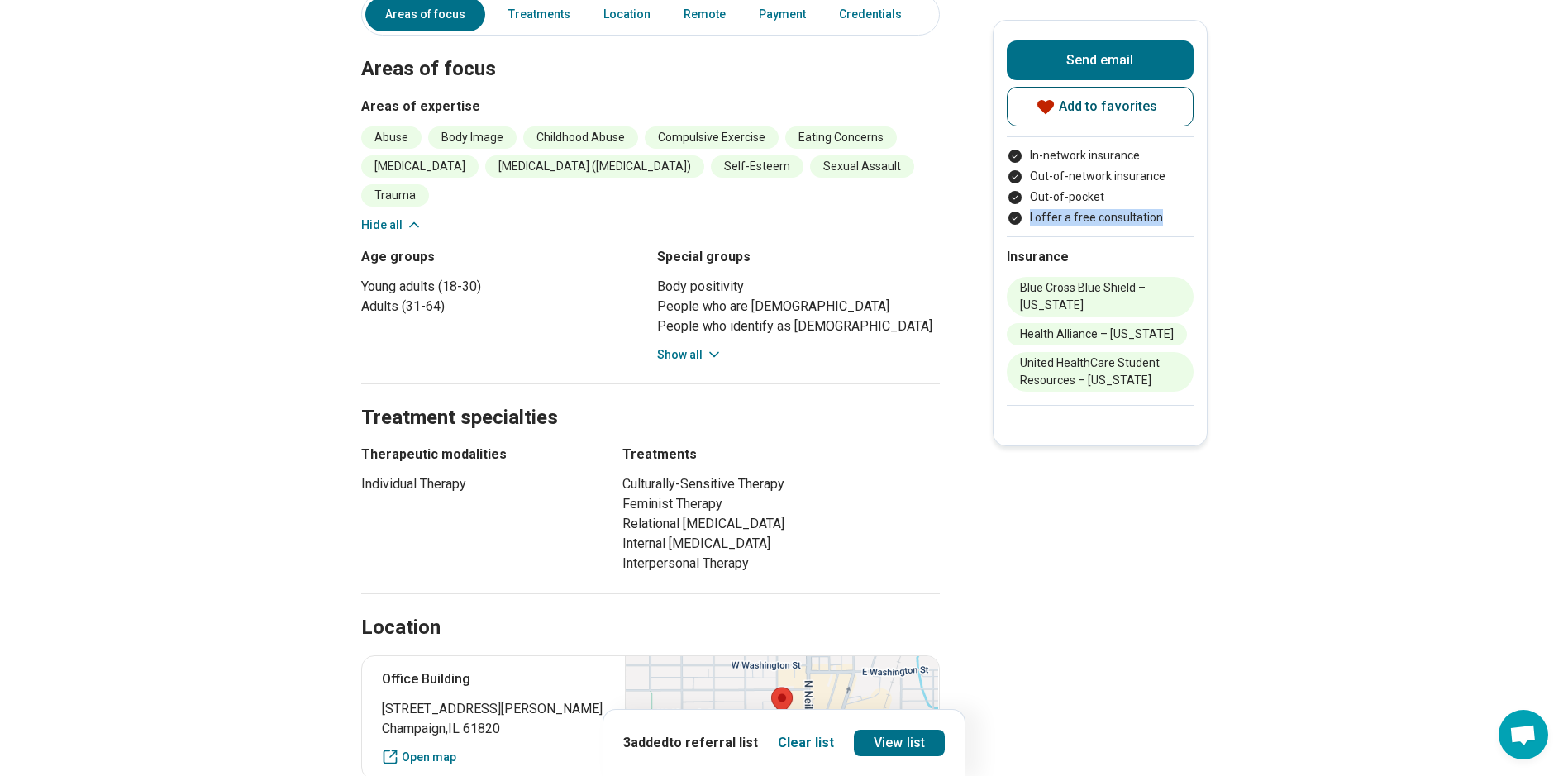
drag, startPoint x: 1023, startPoint y: 231, endPoint x: 1180, endPoint y: 235, distance: 157.1
click at [1180, 235] on div "In-network insurance Out-of-network insurance Out-of-pocket I offer a free cons…" at bounding box center [1100, 186] width 187 height 100
drag, startPoint x: 1180, startPoint y: 235, endPoint x: 1125, endPoint y: 218, distance: 57.6
click at [1108, 202] on li "Out-of-pocket" at bounding box center [1100, 197] width 187 height 18
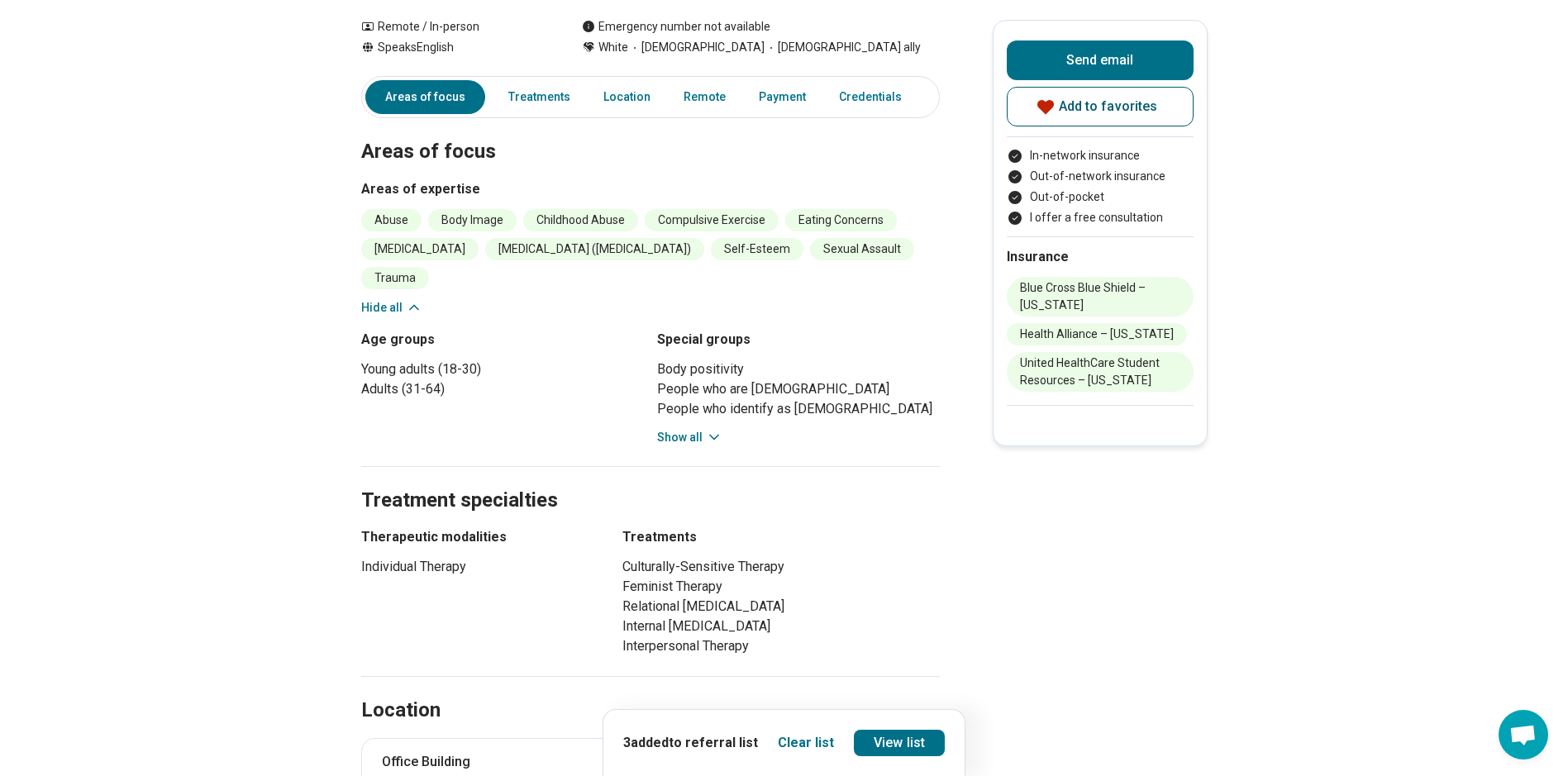
drag, startPoint x: 832, startPoint y: 625, endPoint x: 610, endPoint y: 620, distance: 222.1
click at [610, 620] on div "Therapeutic modalities Individual Therapy Treatments Culturally-Sensitive Thera…" at bounding box center [650, 592] width 579 height 129
drag, startPoint x: 610, startPoint y: 620, endPoint x: 633, endPoint y: 634, distance: 26.9
click at [617, 630] on div "Therapeutic modalities Individual Therapy Treatments Culturally-Sensitive Thera…" at bounding box center [650, 592] width 579 height 129
